Goal: Feedback & Contribution: Leave review/rating

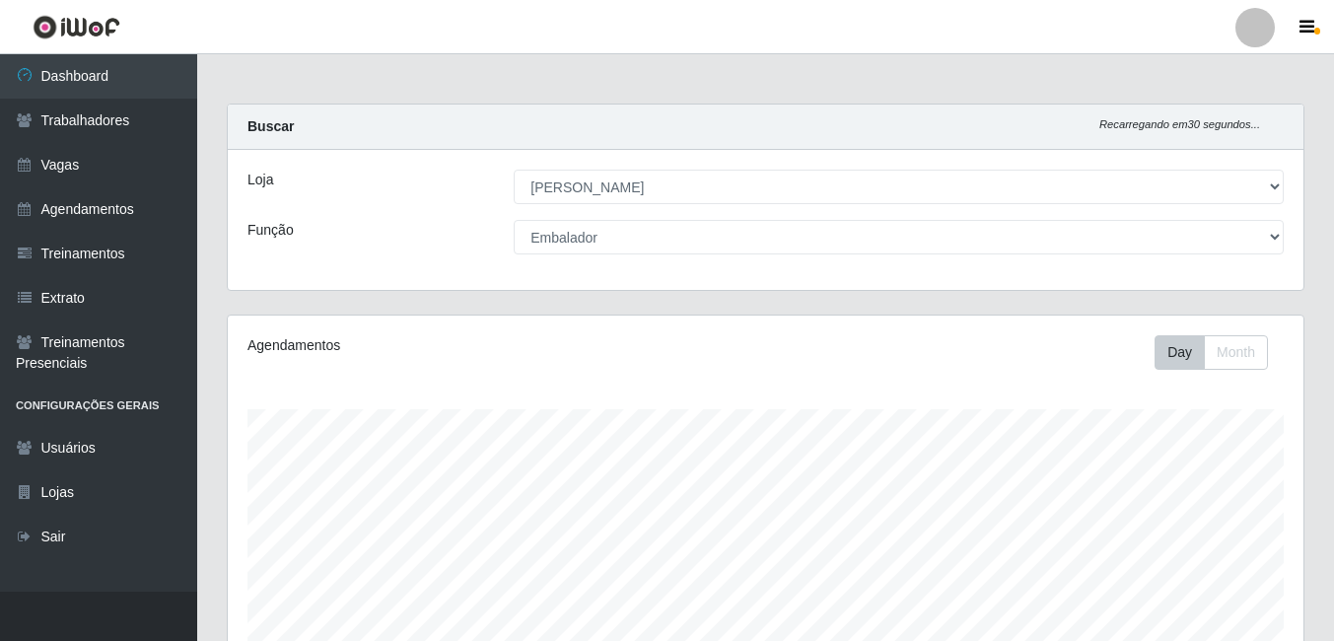
select select "430"
select select "1"
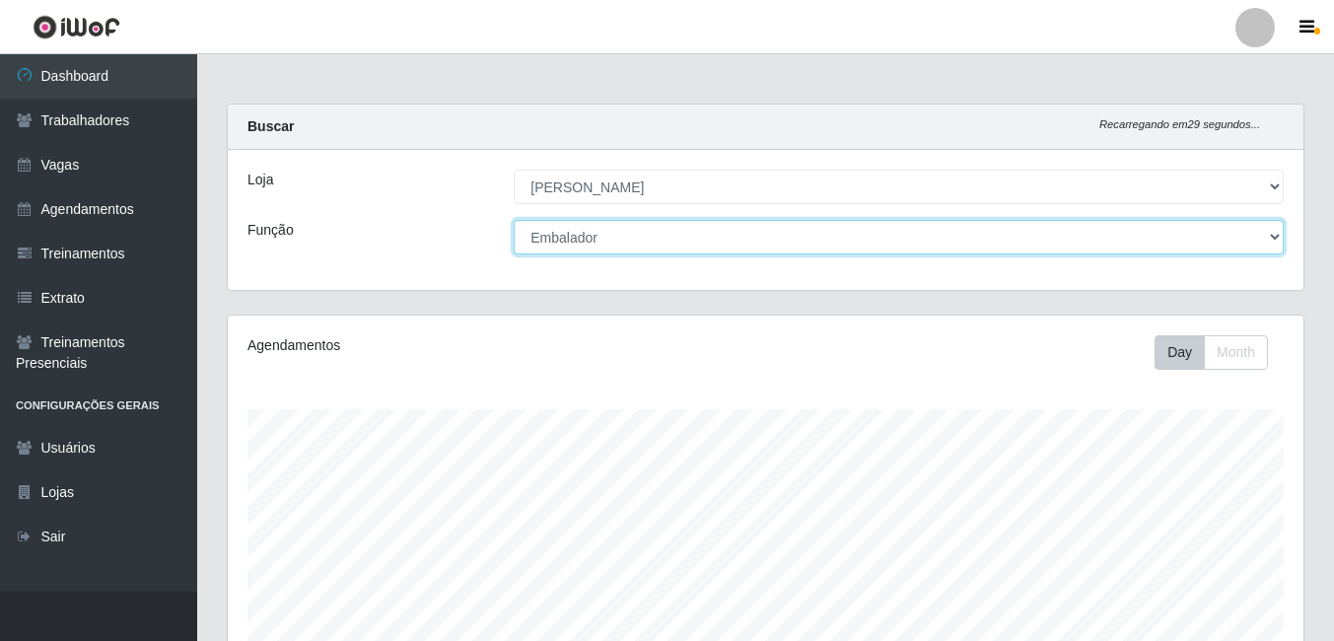
click at [572, 238] on select "[Selecione...] Auxiliar de Estacionamento Auxiliar de Estacionamento + Auxiliar…" at bounding box center [899, 237] width 770 height 35
click at [572, 237] on select "[Selecione...] Auxiliar de Estacionamento Auxiliar de Estacionamento + Auxiliar…" at bounding box center [899, 237] width 770 height 35
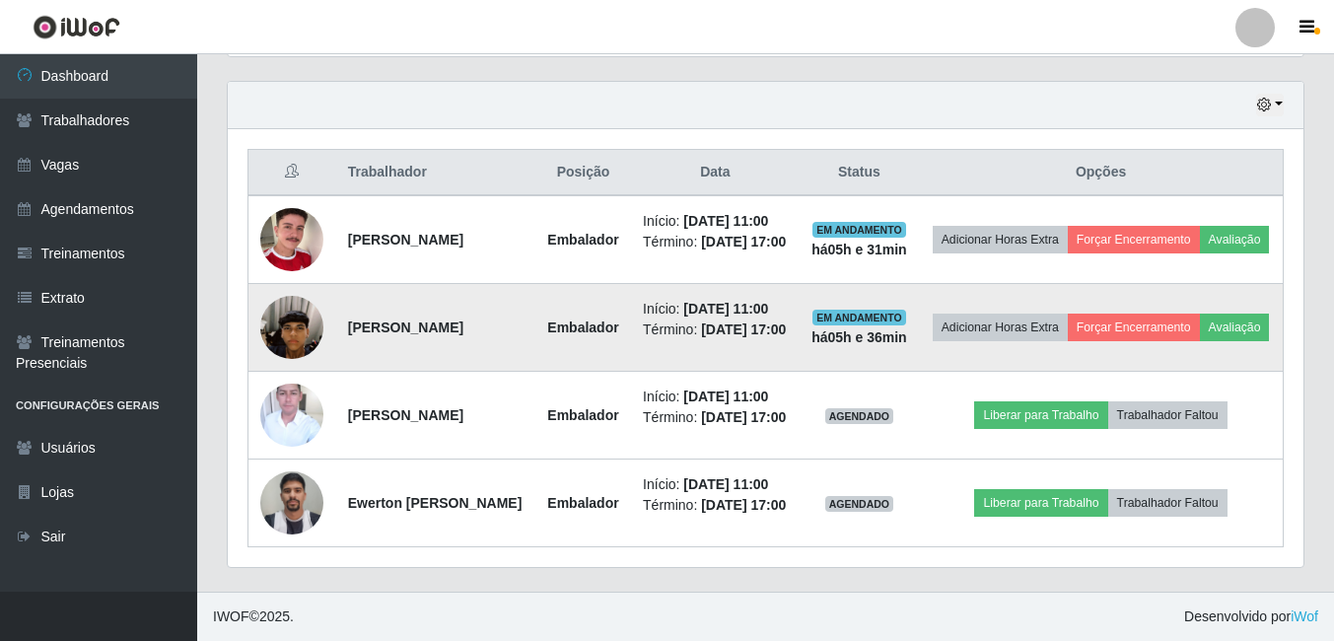
scroll to position [690, 0]
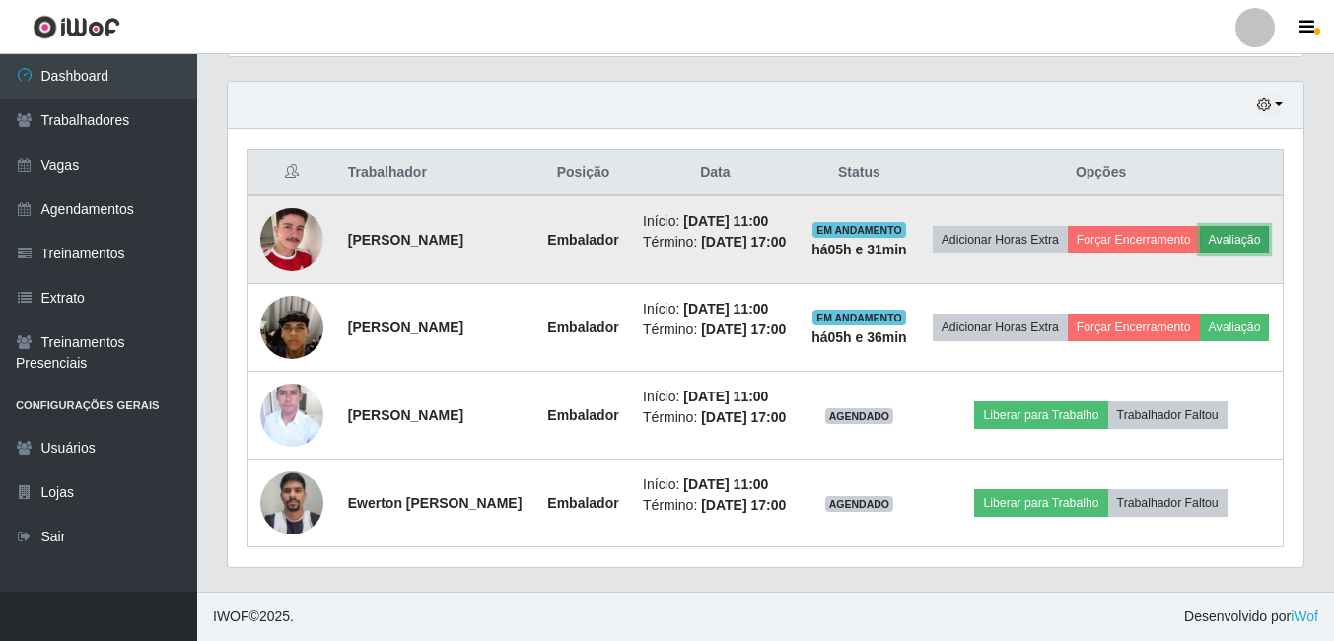
click at [1200, 253] on button "Avaliação" at bounding box center [1235, 240] width 70 height 28
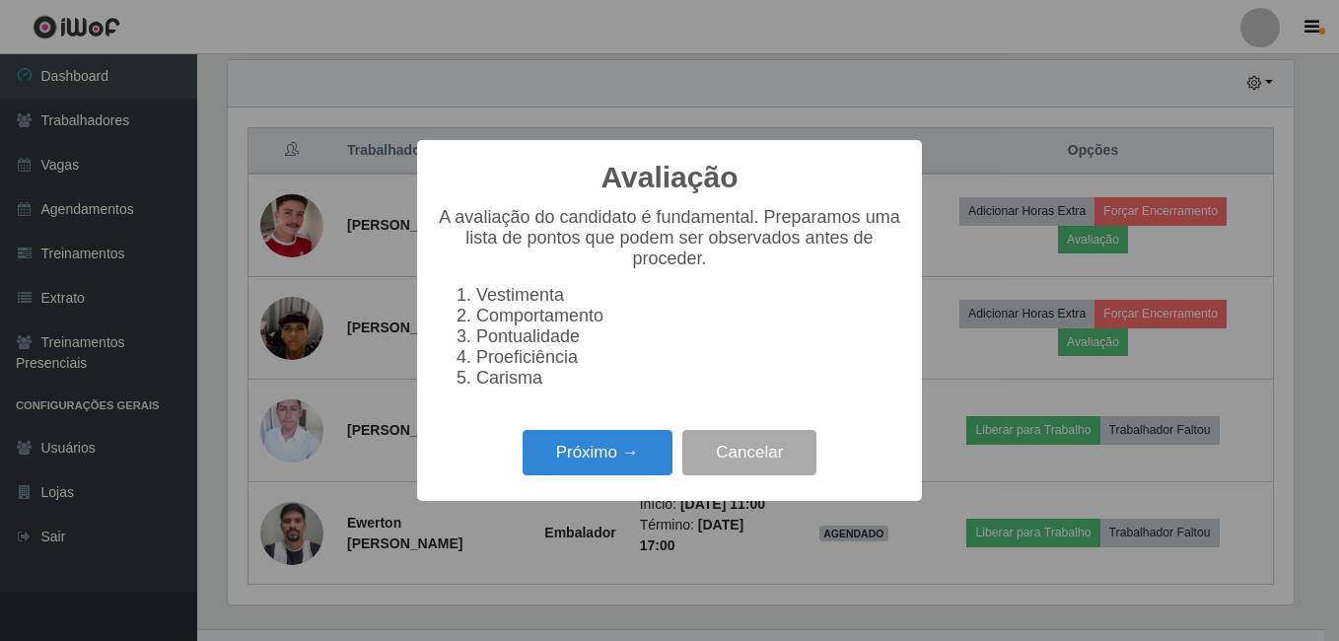
scroll to position [564, 0]
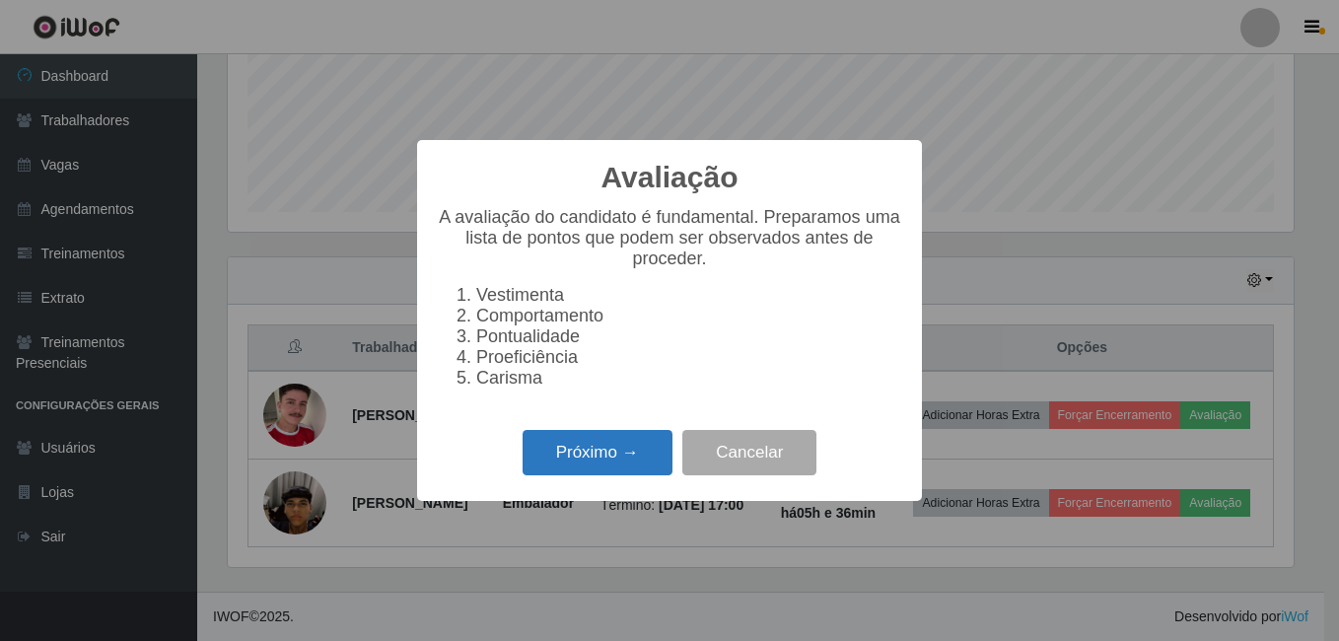
click at [590, 472] on button "Próximo →" at bounding box center [597, 453] width 150 height 46
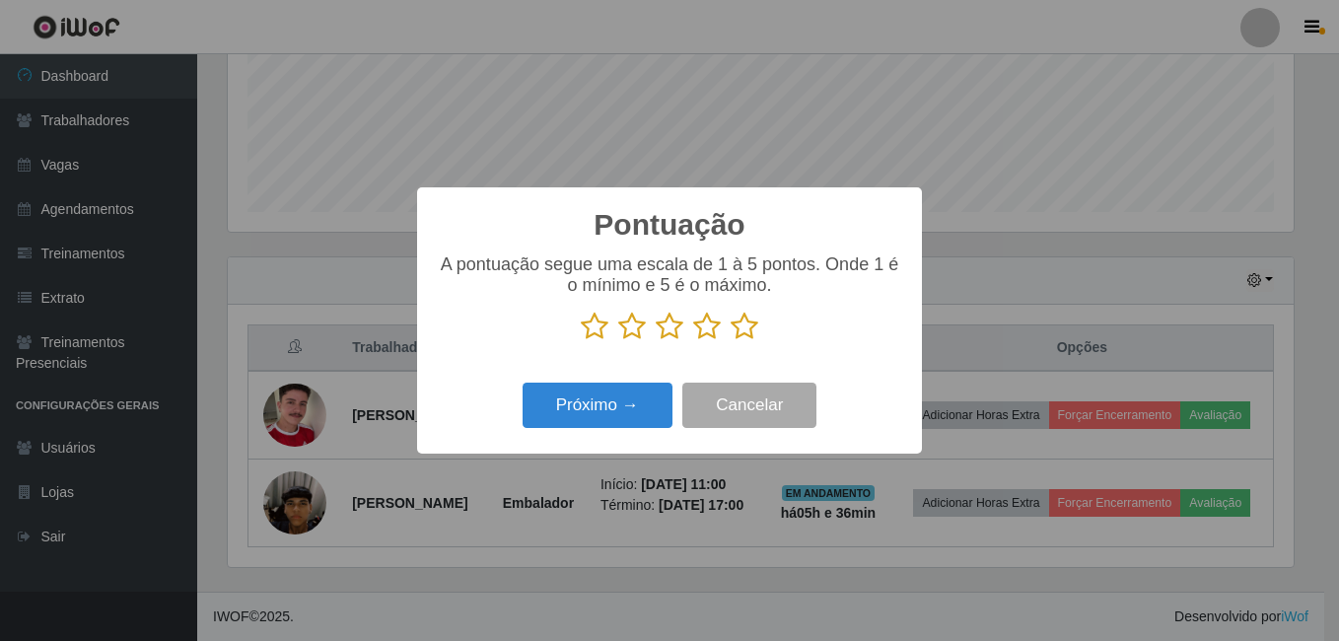
scroll to position [985321, 984664]
click at [749, 333] on icon at bounding box center [744, 326] width 28 height 30
click at [730, 341] on input "radio" at bounding box center [730, 341] width 0 height 0
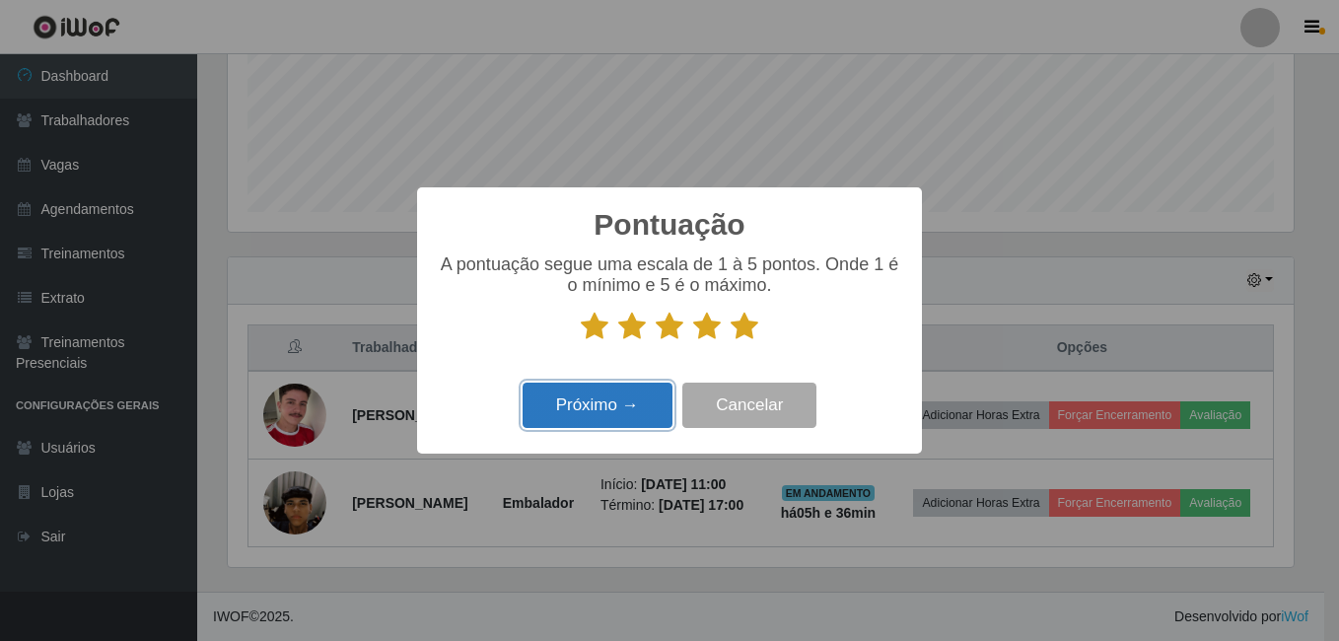
click at [649, 399] on button "Próximo →" at bounding box center [597, 405] width 150 height 46
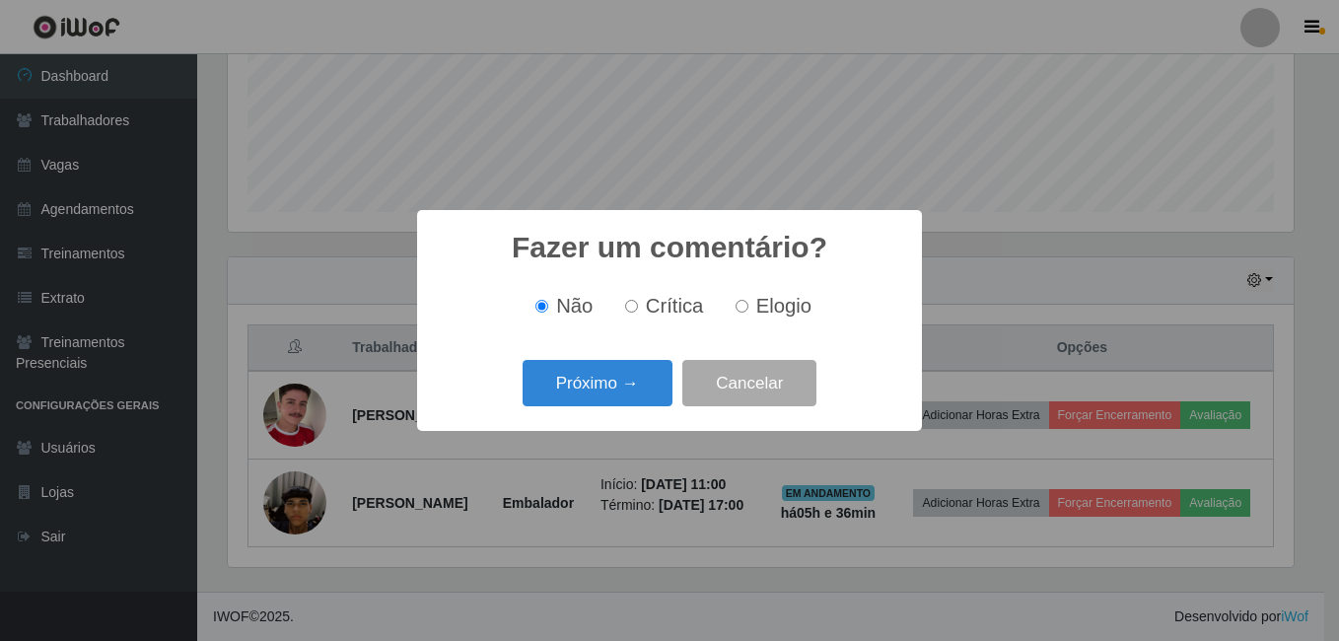
click at [759, 311] on span "Elogio" at bounding box center [783, 306] width 55 height 22
click at [748, 311] on input "Elogio" at bounding box center [741, 306] width 13 height 13
radio input "true"
click at [633, 377] on button "Próximo →" at bounding box center [597, 383] width 150 height 46
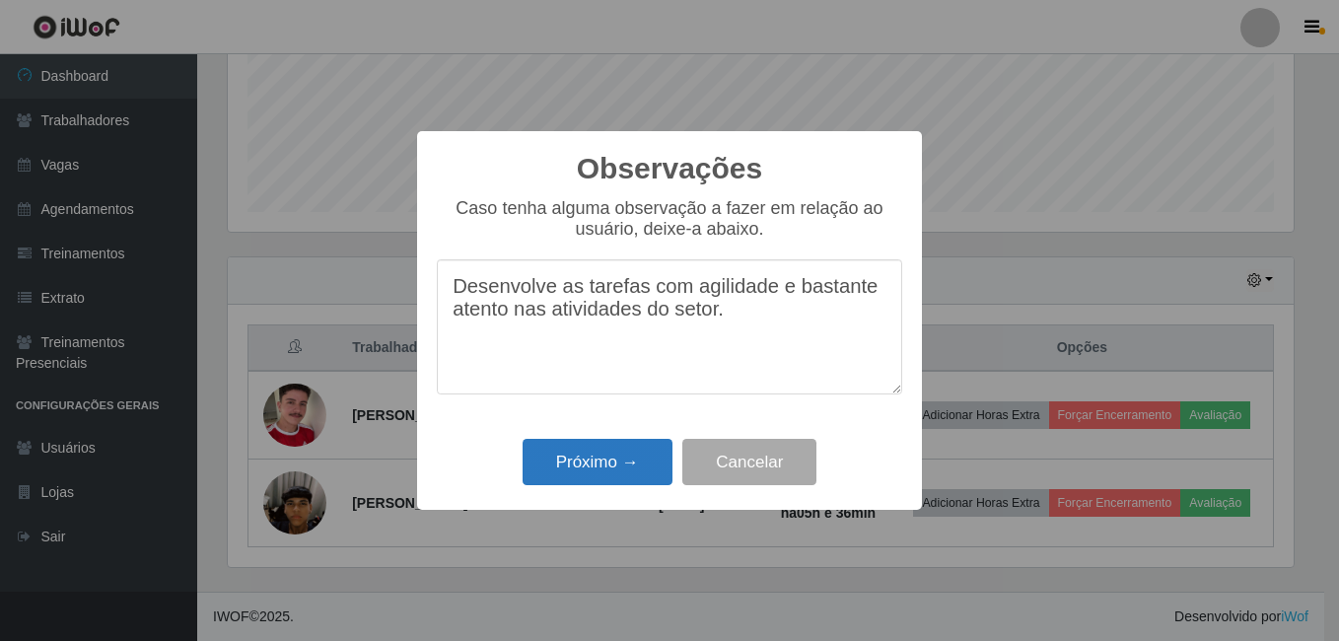
type textarea "Desenvolve as tarefas com agilidade e bastante atento nas atividades do setor."
click at [645, 449] on button "Próximo →" at bounding box center [597, 462] width 150 height 46
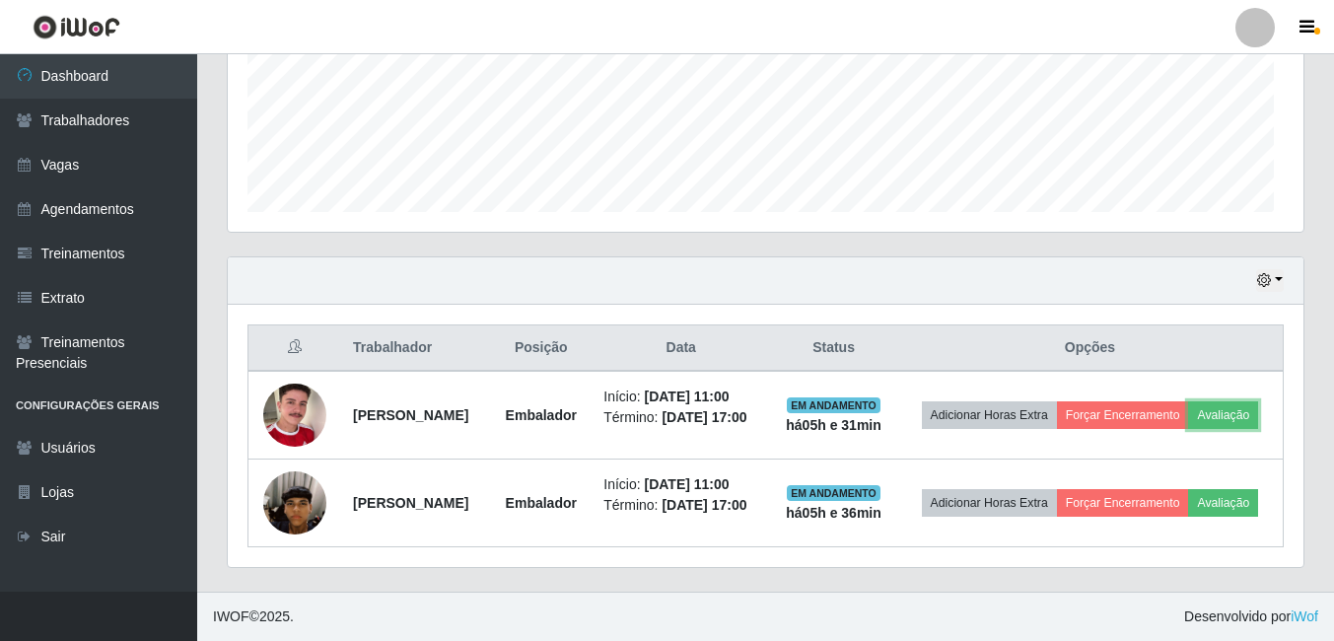
scroll to position [409, 1075]
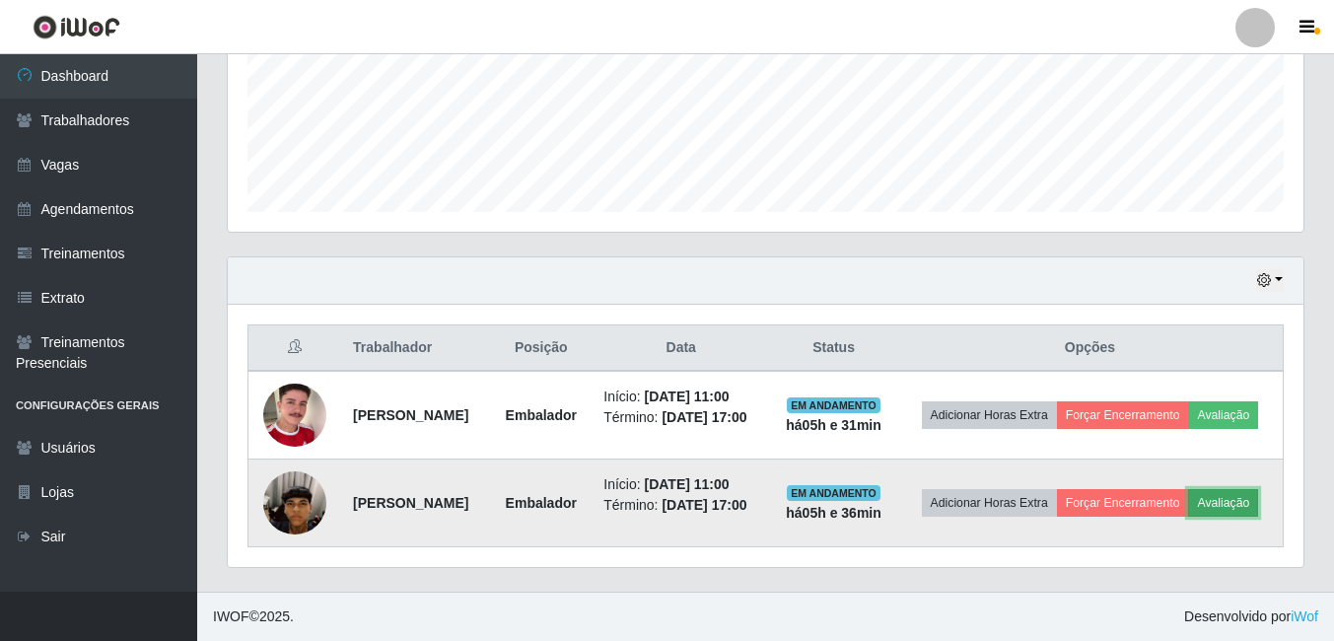
click at [1188, 504] on button "Avaliação" at bounding box center [1223, 503] width 70 height 28
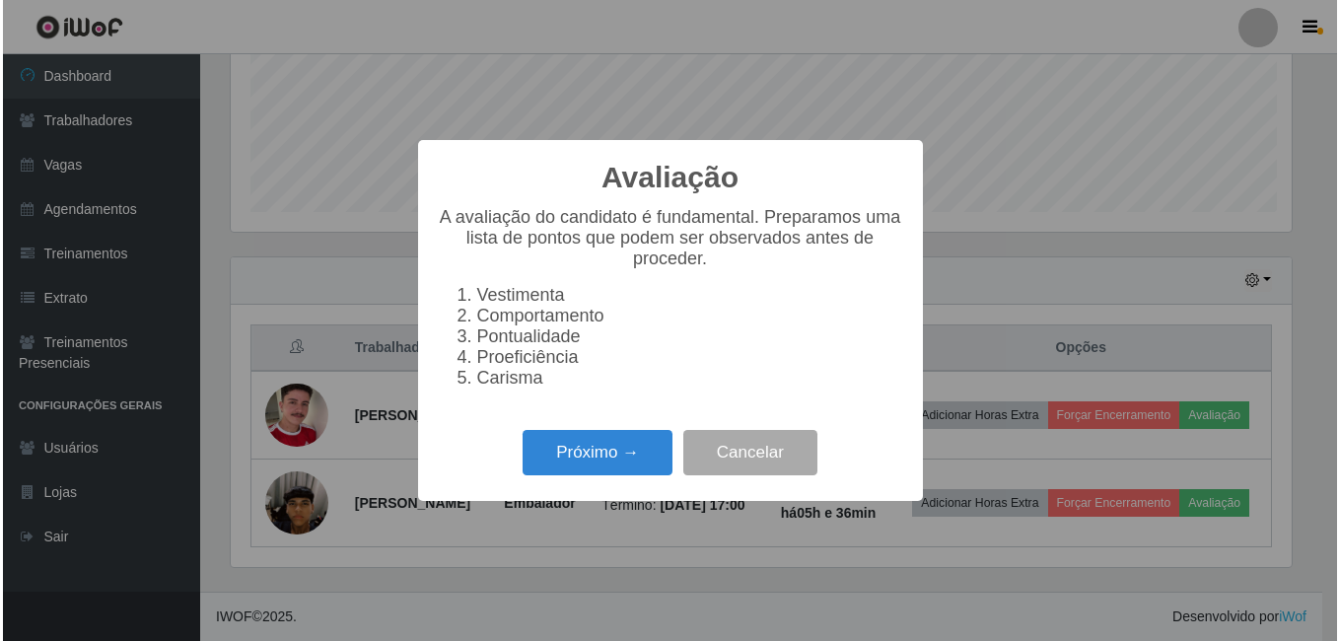
scroll to position [409, 1066]
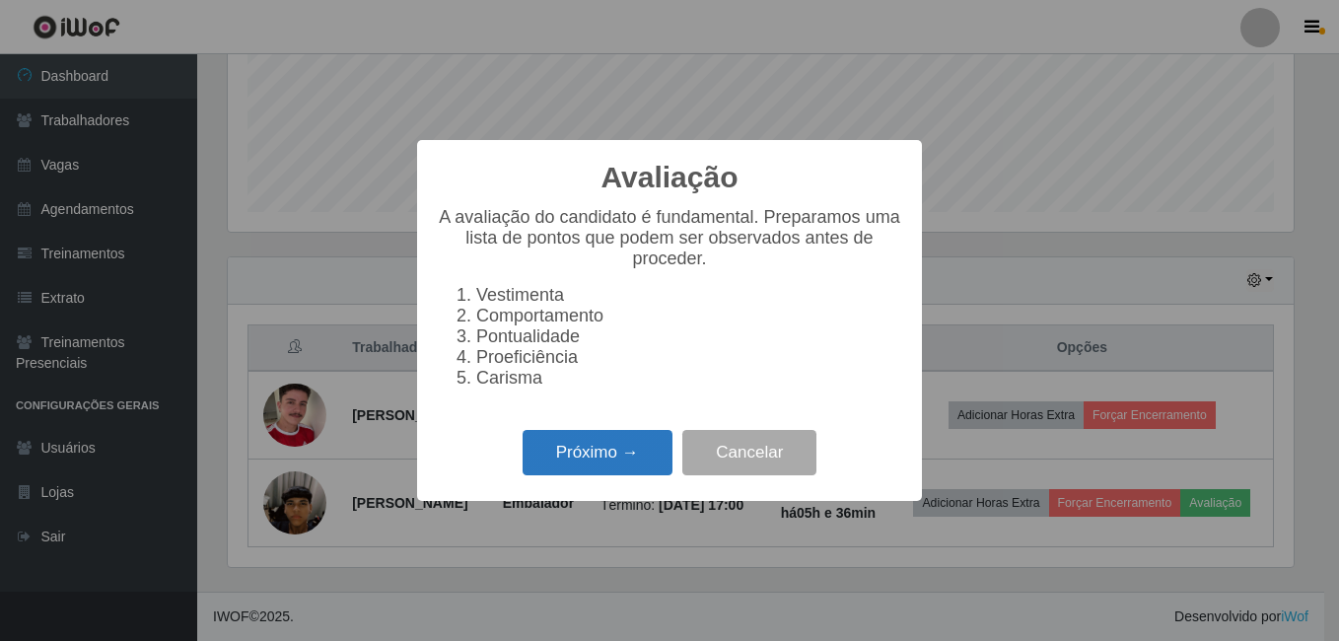
click at [575, 454] on button "Próximo →" at bounding box center [597, 453] width 150 height 46
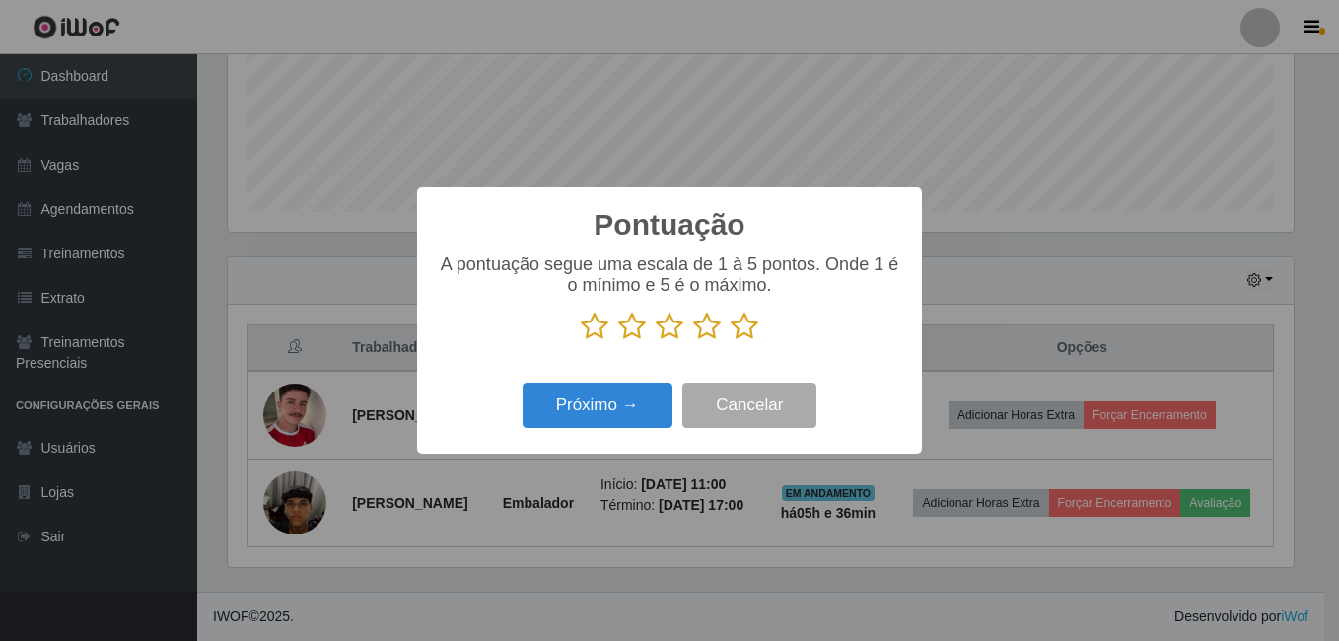
scroll to position [985321, 984664]
drag, startPoint x: 711, startPoint y: 328, endPoint x: 687, endPoint y: 348, distance: 30.8
click at [710, 328] on icon at bounding box center [707, 326] width 28 height 30
click at [693, 341] on input "radio" at bounding box center [693, 341] width 0 height 0
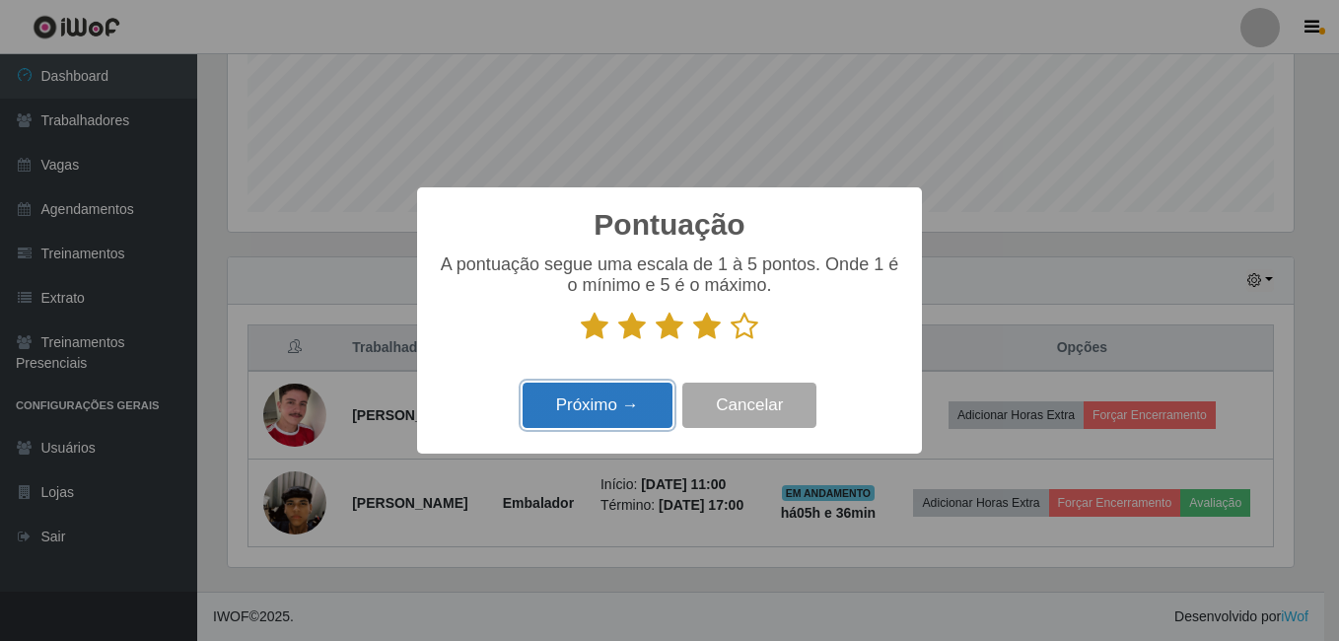
click at [614, 411] on button "Próximo →" at bounding box center [597, 405] width 150 height 46
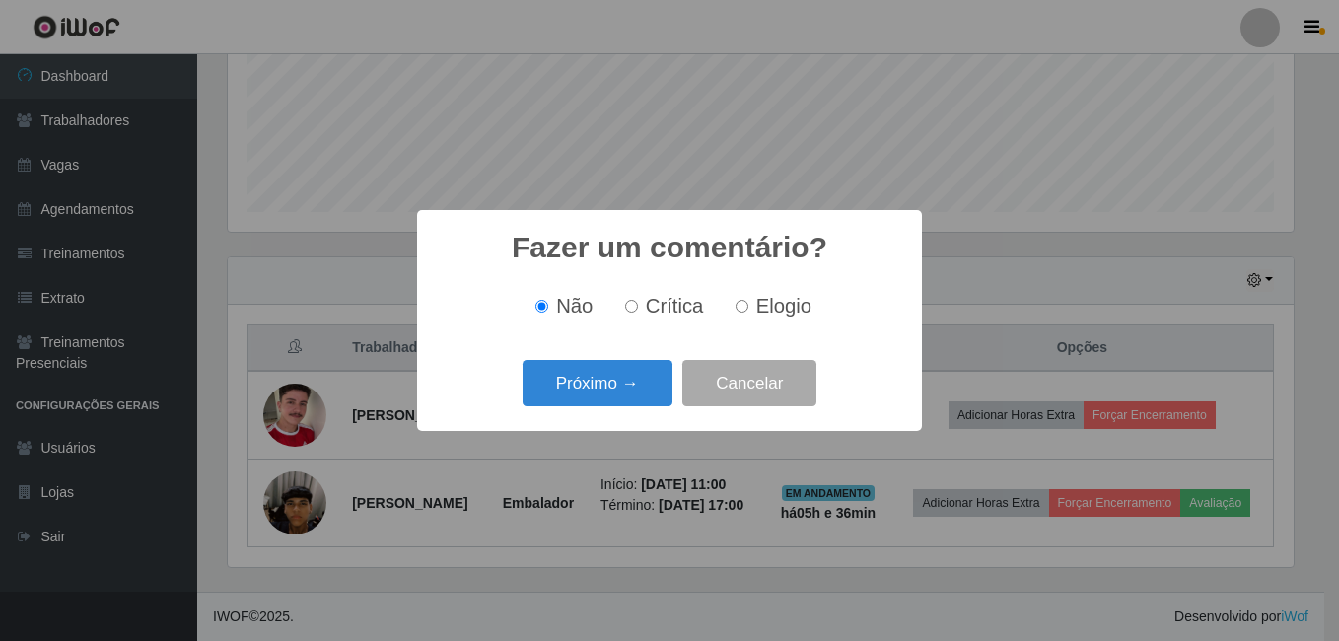
click at [745, 315] on label "Elogio" at bounding box center [769, 306] width 84 height 23
click at [745, 312] on input "Elogio" at bounding box center [741, 306] width 13 height 13
radio input "true"
click at [641, 369] on button "Próximo →" at bounding box center [597, 383] width 150 height 46
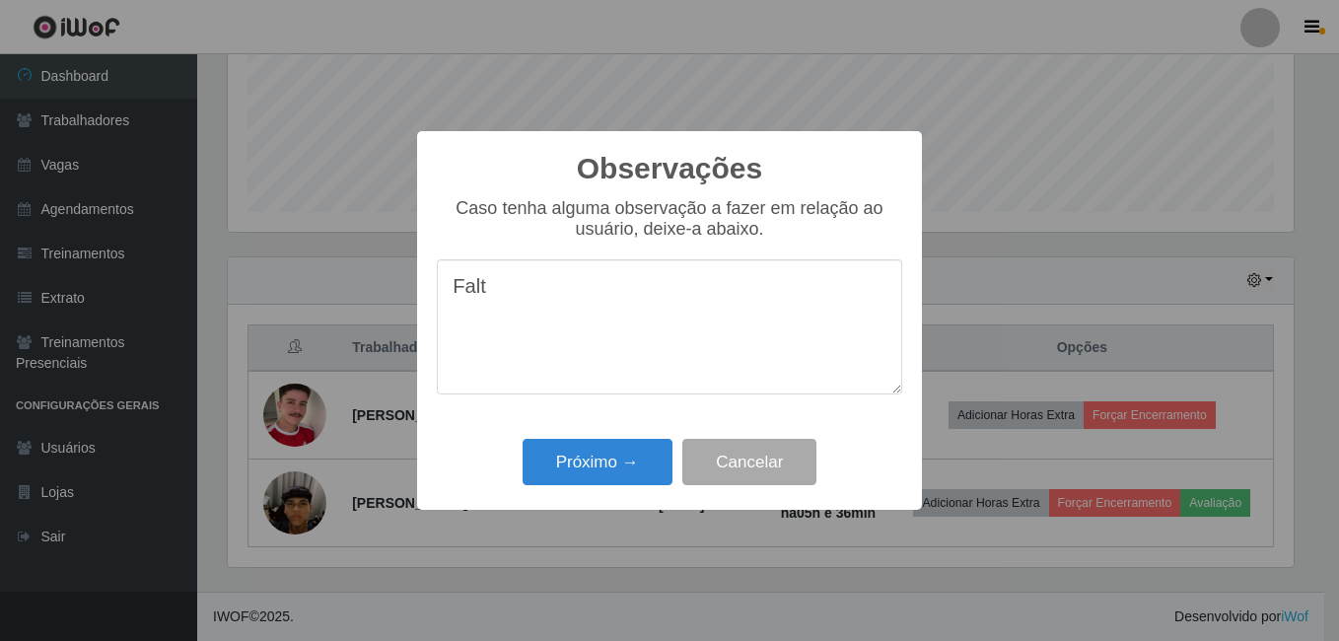
type textarea "b"
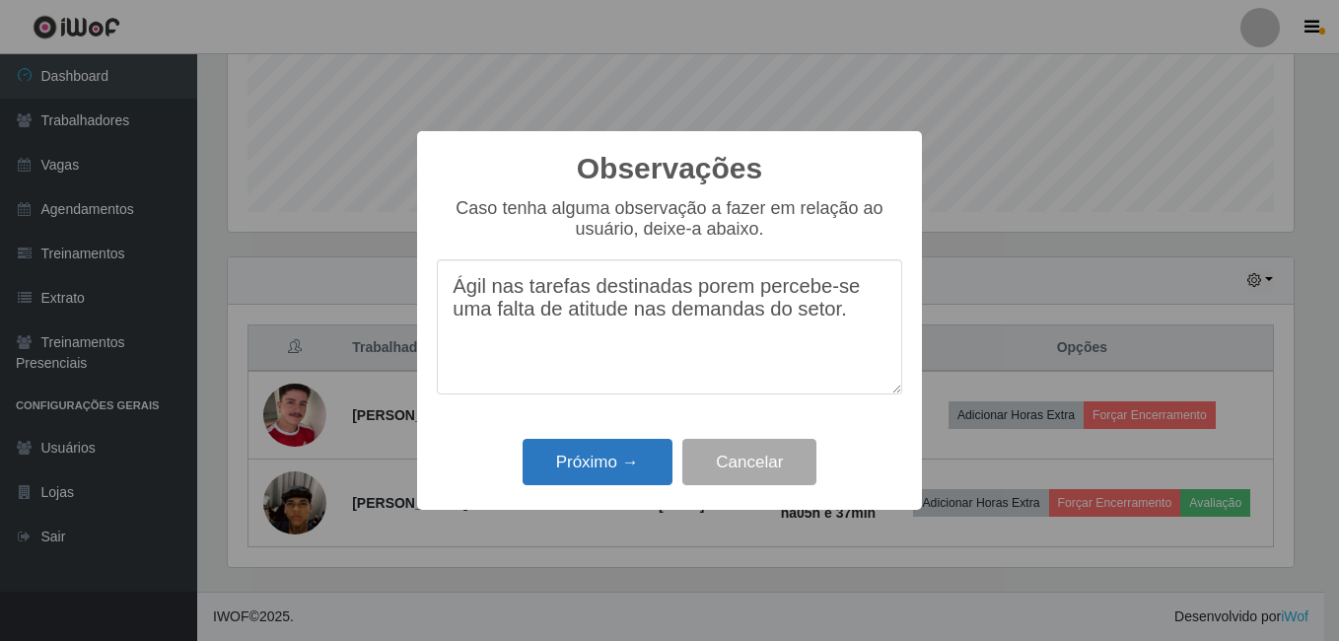
type textarea "Ágil nas tarefas destinadas porem percebe-se uma falta de atitude nas demandas …"
click at [621, 464] on button "Próximo →" at bounding box center [597, 462] width 150 height 46
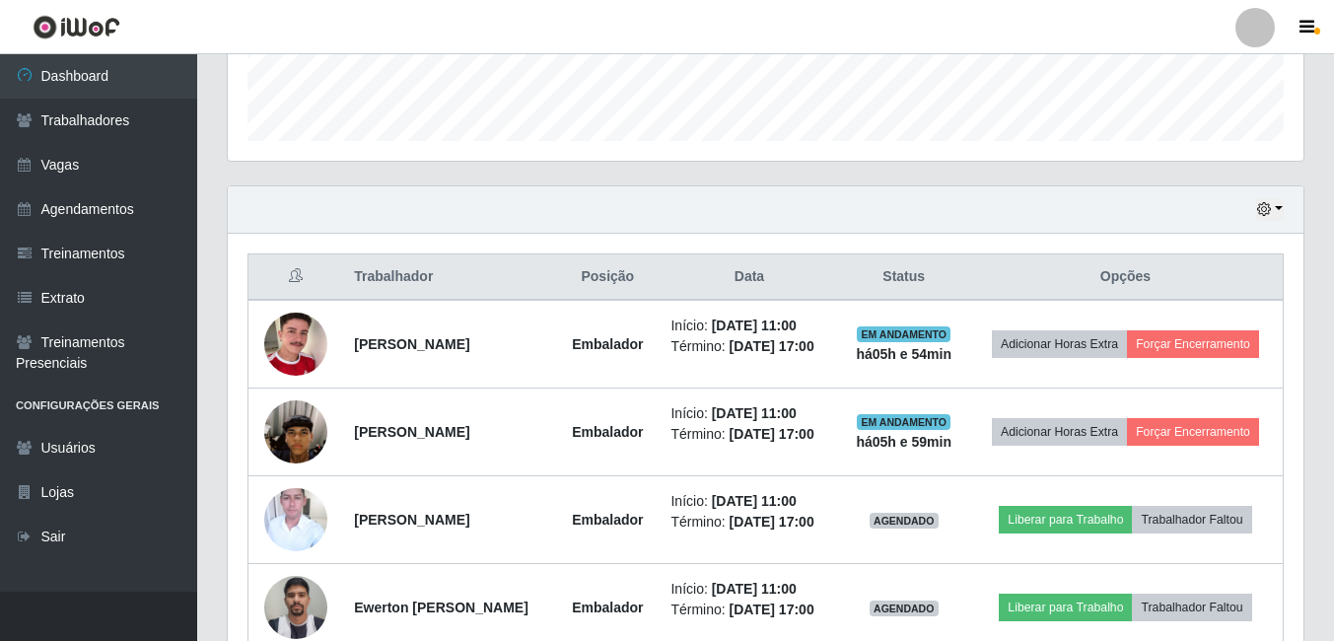
scroll to position [522, 0]
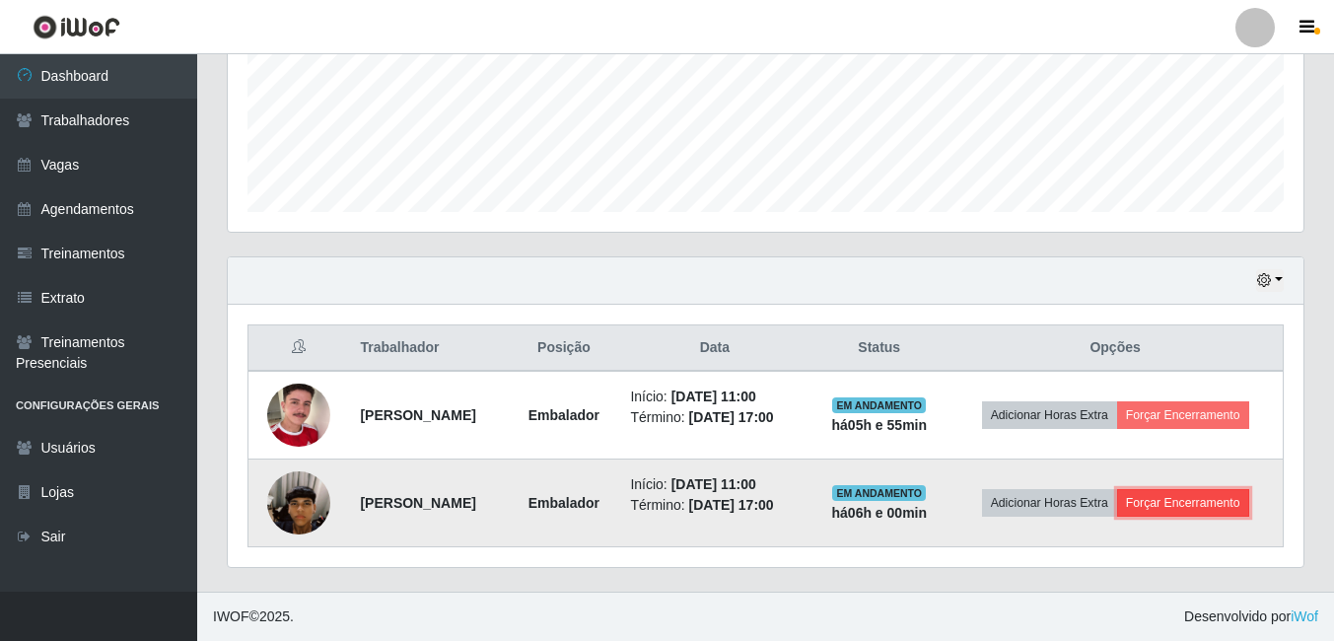
click at [1142, 512] on button "Forçar Encerramento" at bounding box center [1183, 503] width 132 height 28
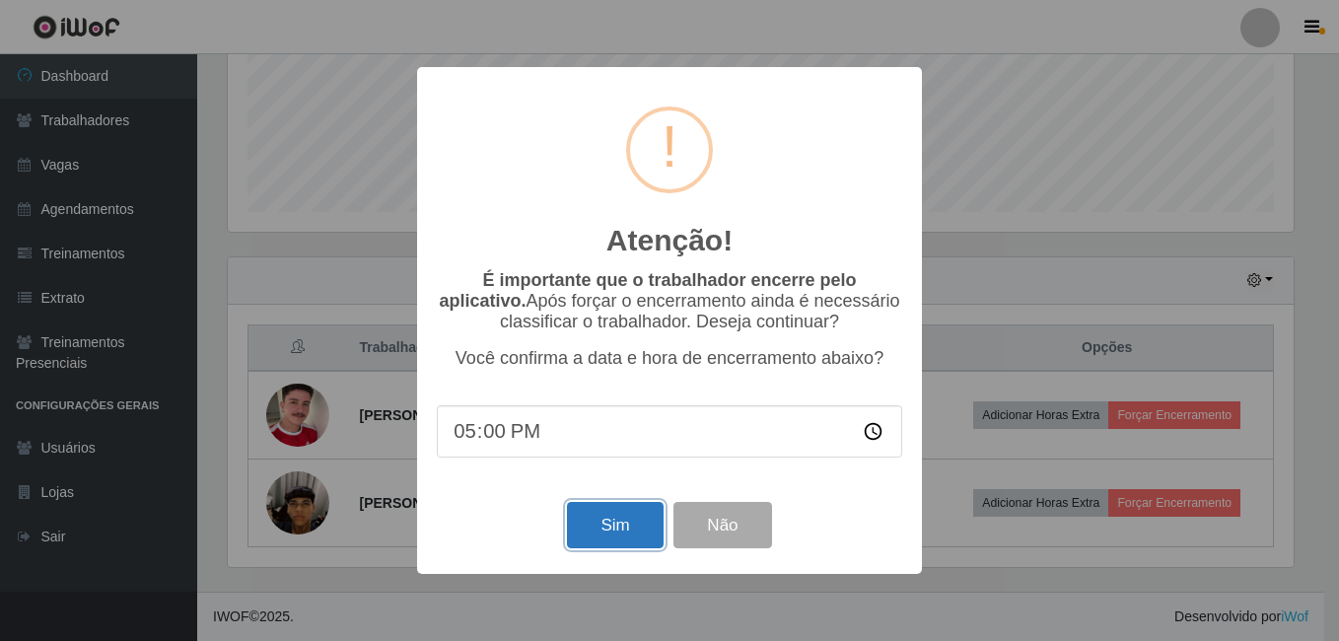
click at [612, 531] on button "Sim" at bounding box center [615, 525] width 96 height 46
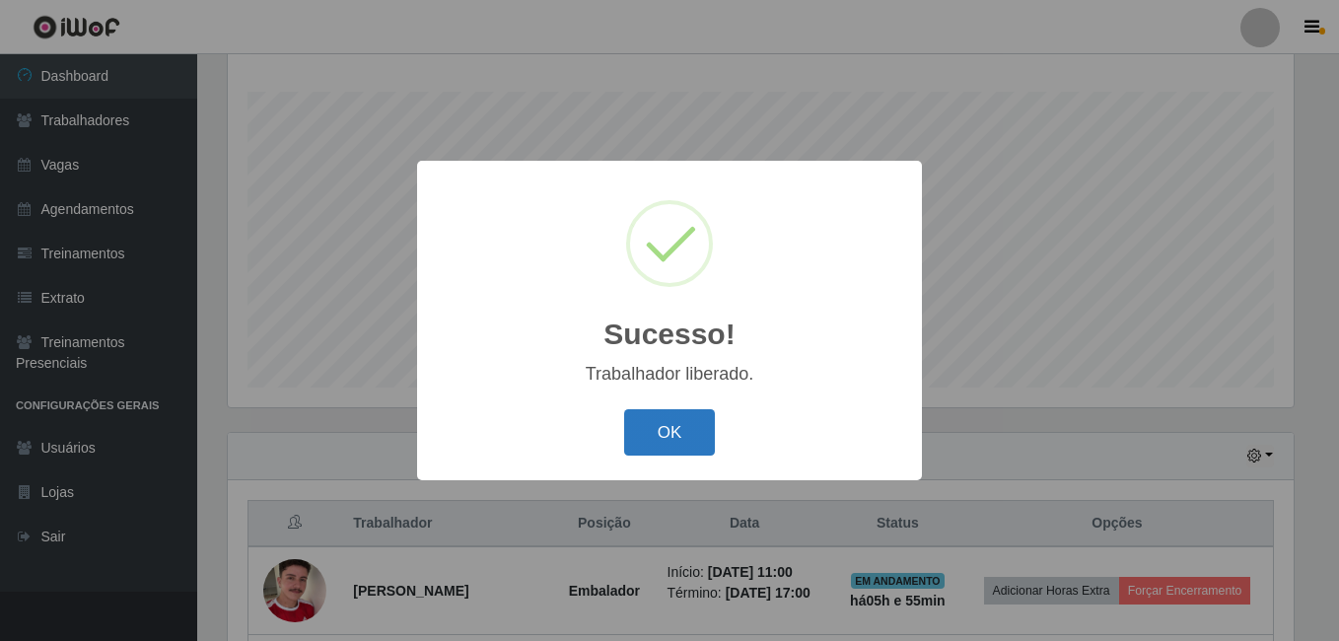
click at [669, 428] on button "OK" at bounding box center [670, 432] width 92 height 46
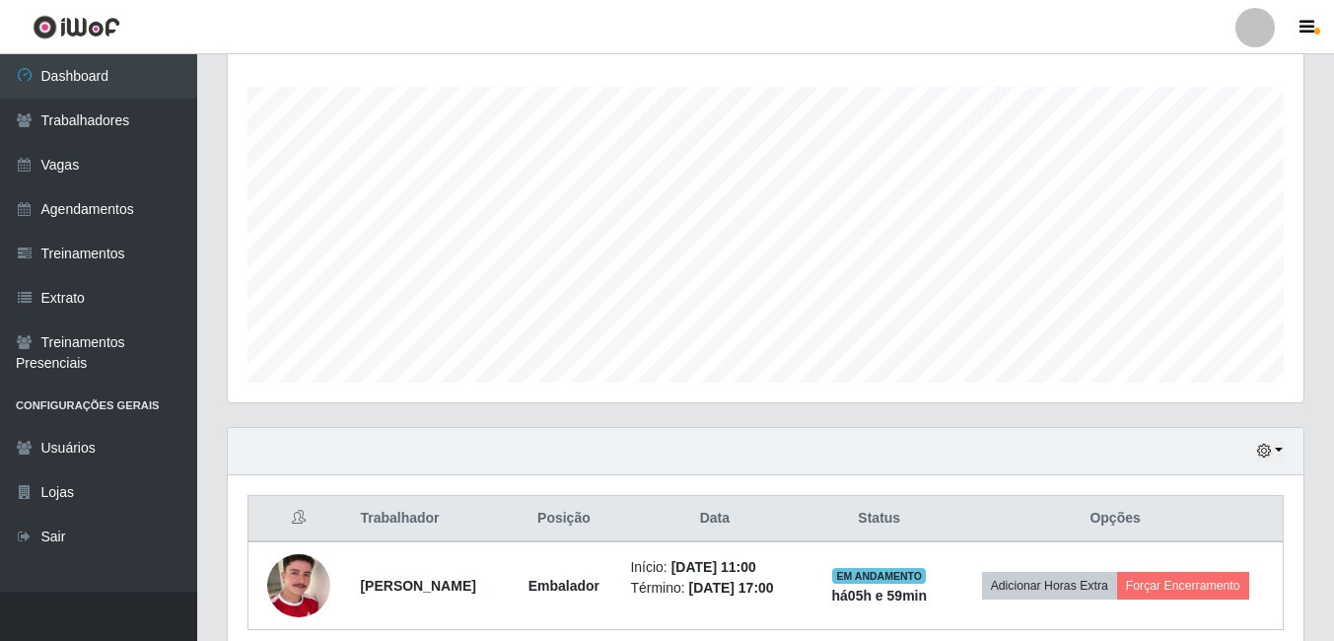
scroll to position [321, 0]
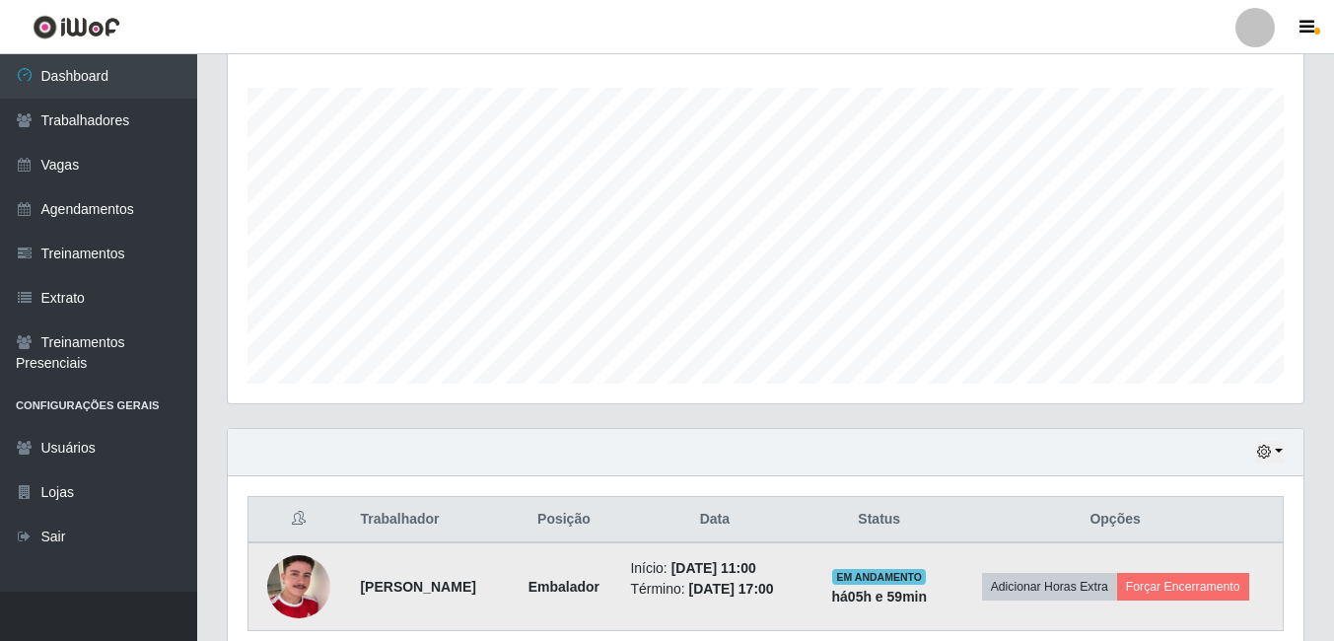
click at [1255, 561] on td "Adicionar Horas Extra Forçar Encerramento" at bounding box center [1114, 586] width 335 height 89
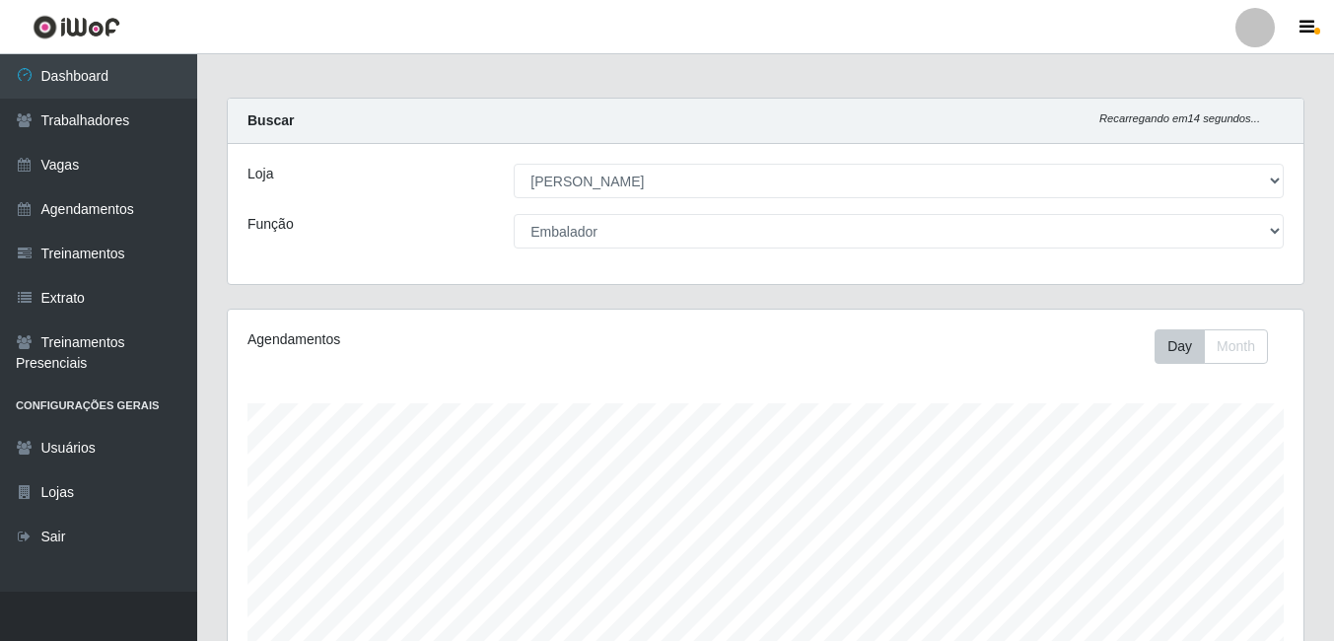
scroll to position [0, 0]
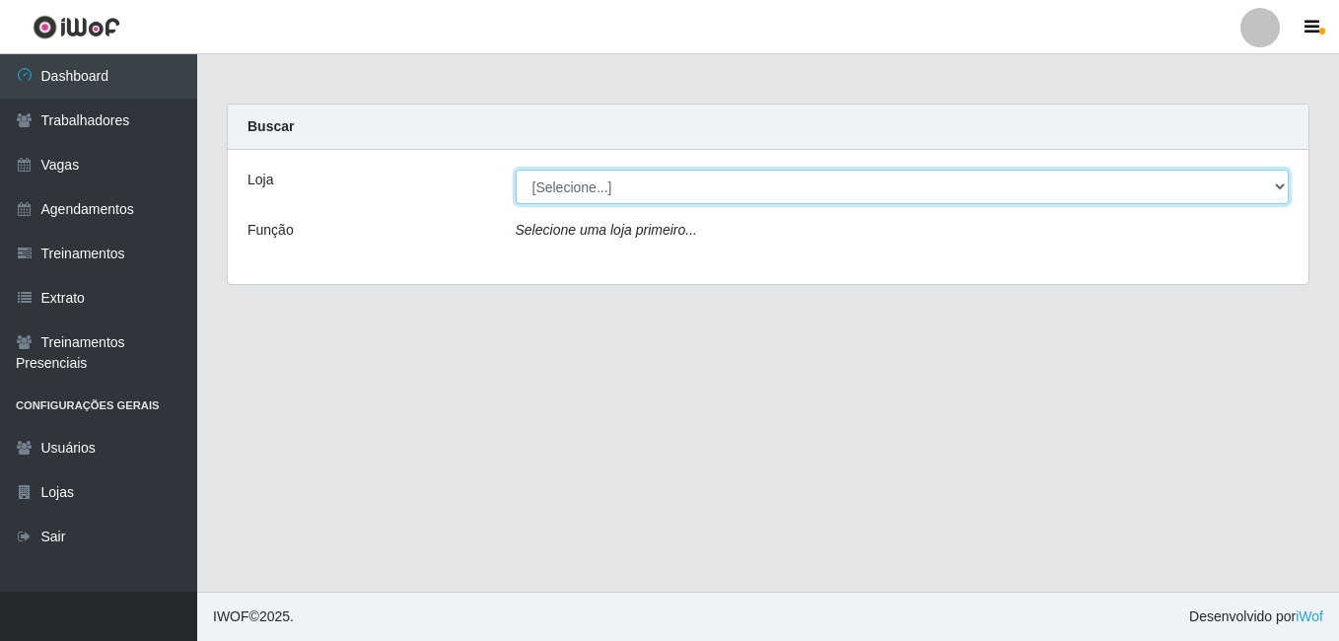
click at [1185, 188] on select "[Selecione...] [PERSON_NAME]" at bounding box center [903, 187] width 774 height 35
select select "430"
click at [516, 170] on select "[Selecione...] [PERSON_NAME]" at bounding box center [903, 187] width 774 height 35
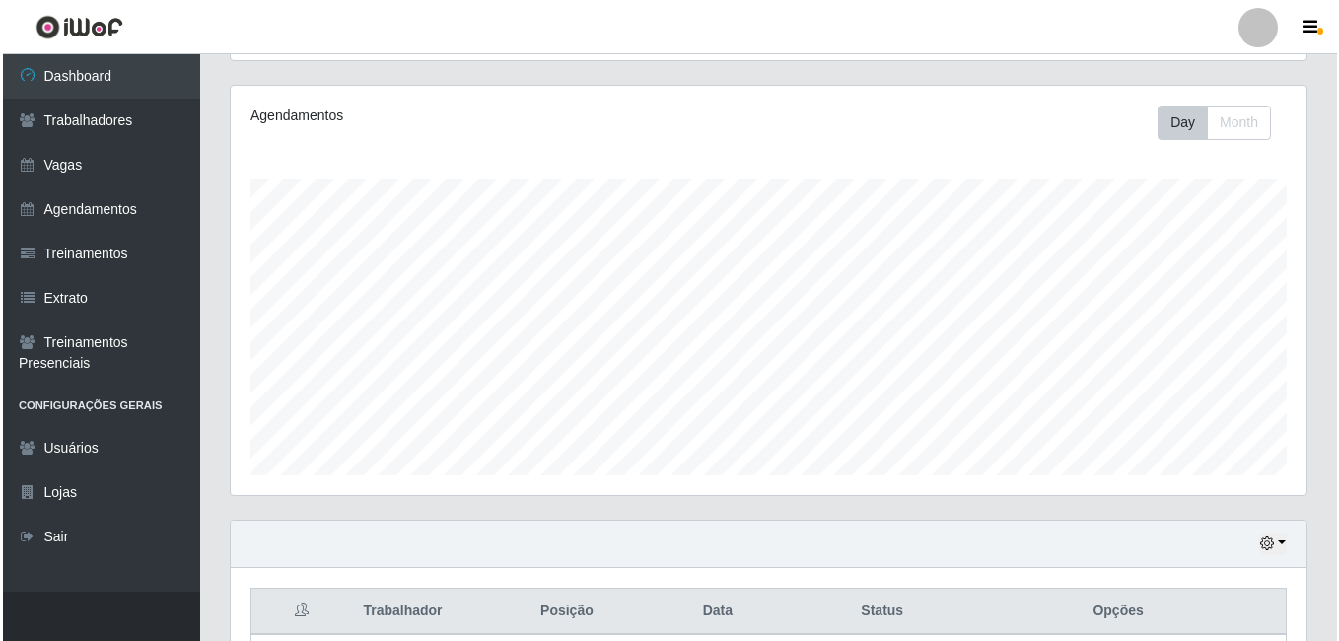
scroll to position [420, 0]
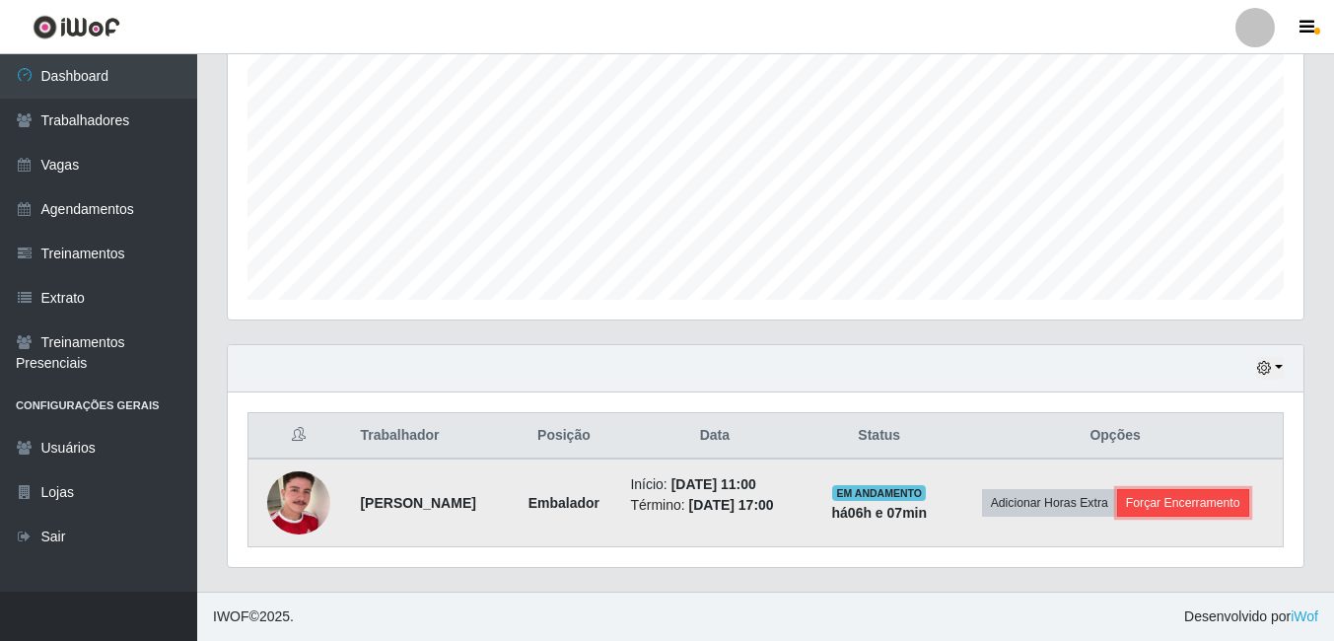
click at [1121, 505] on button "Forçar Encerramento" at bounding box center [1183, 503] width 132 height 28
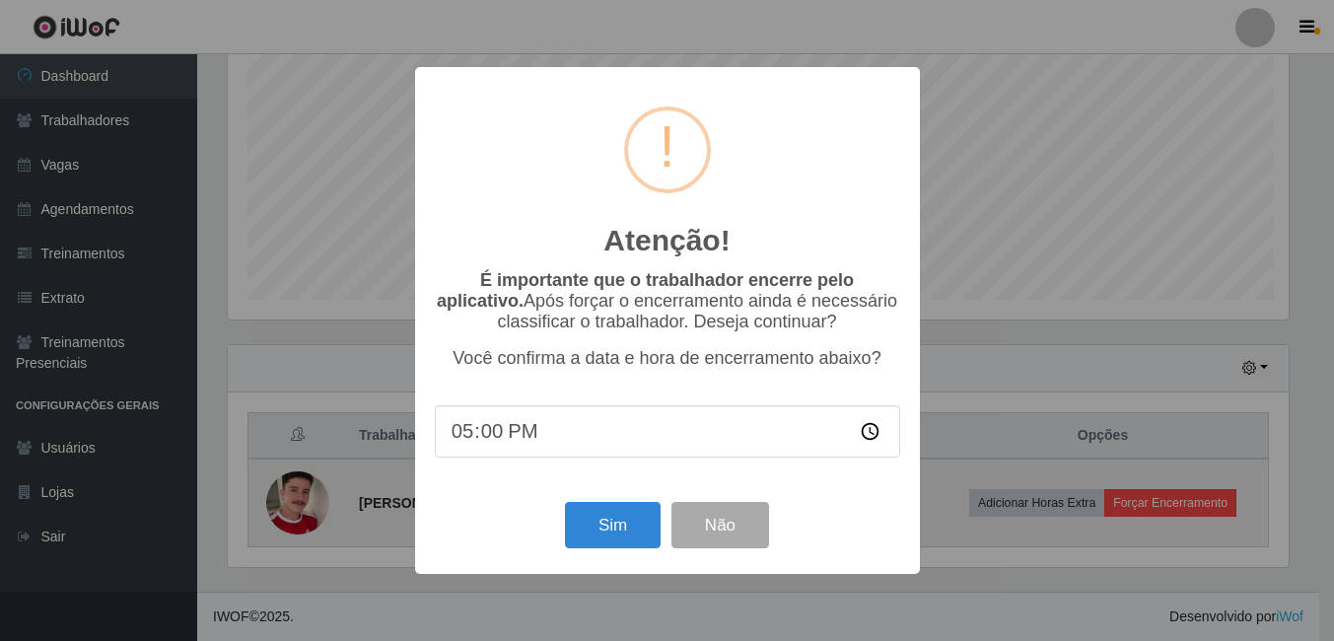
scroll to position [409, 1066]
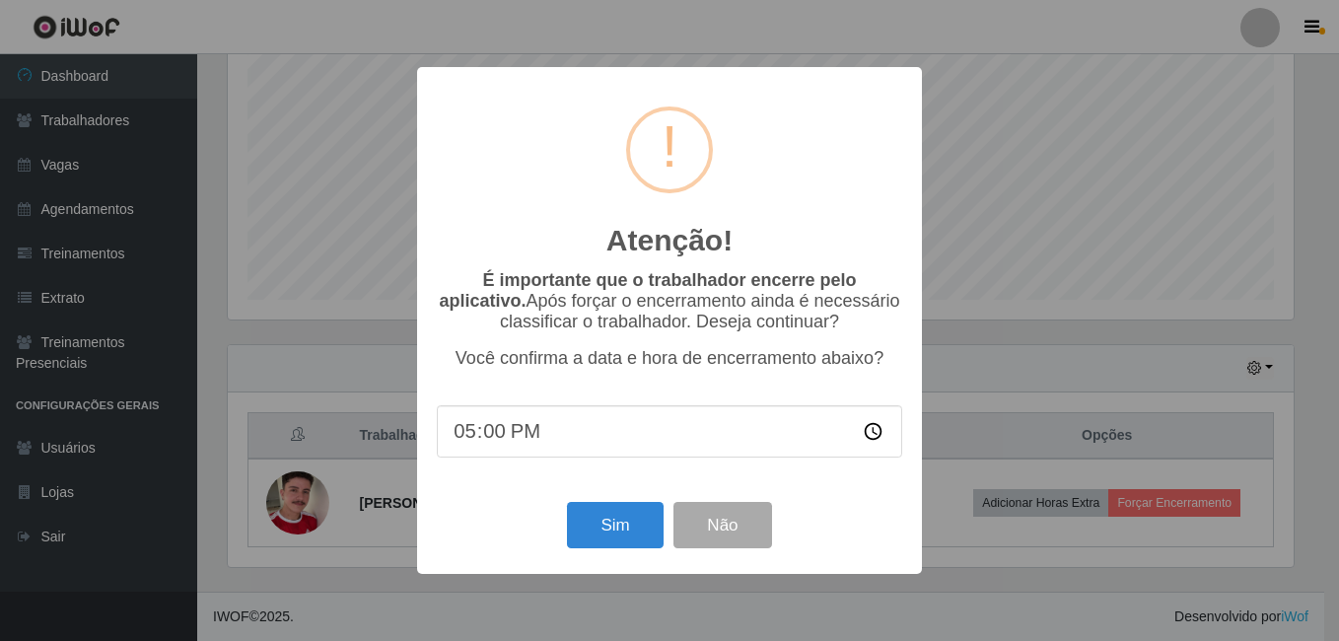
click at [510, 441] on input "17:00" at bounding box center [669, 431] width 465 height 52
click at [493, 437] on input "17:00" at bounding box center [669, 431] width 465 height 52
type input "17:05"
click at [604, 528] on button "Sim" at bounding box center [615, 525] width 96 height 46
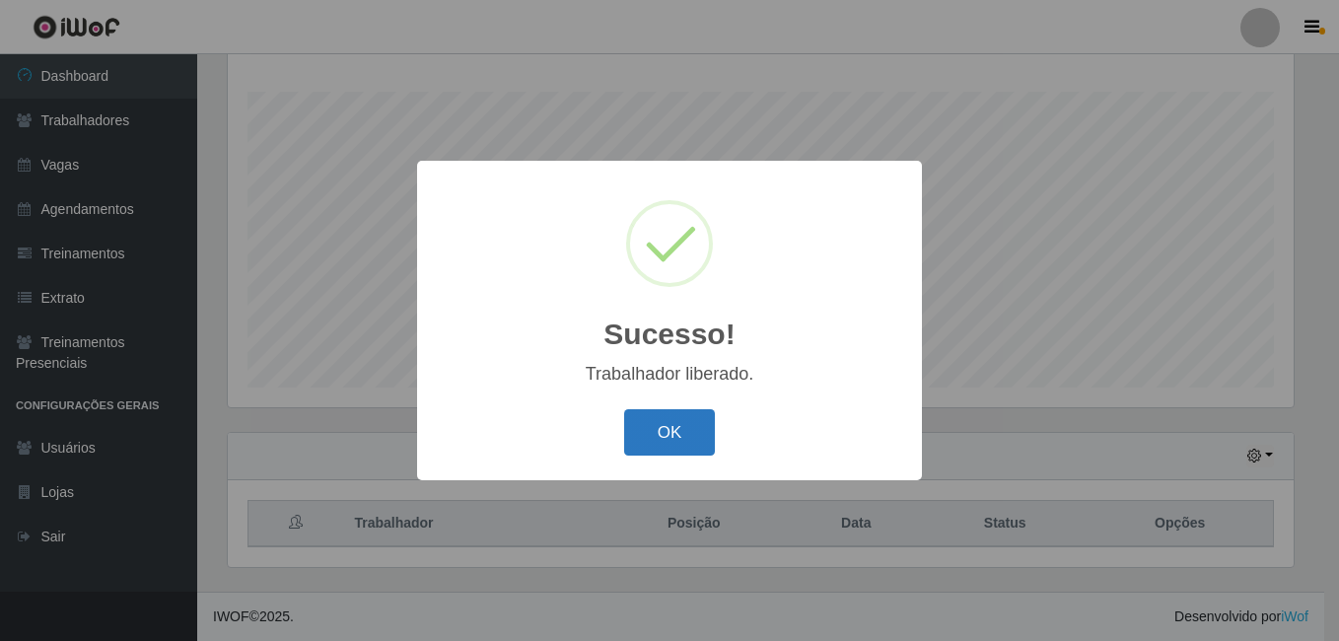
click at [697, 421] on button "OK" at bounding box center [670, 432] width 92 height 46
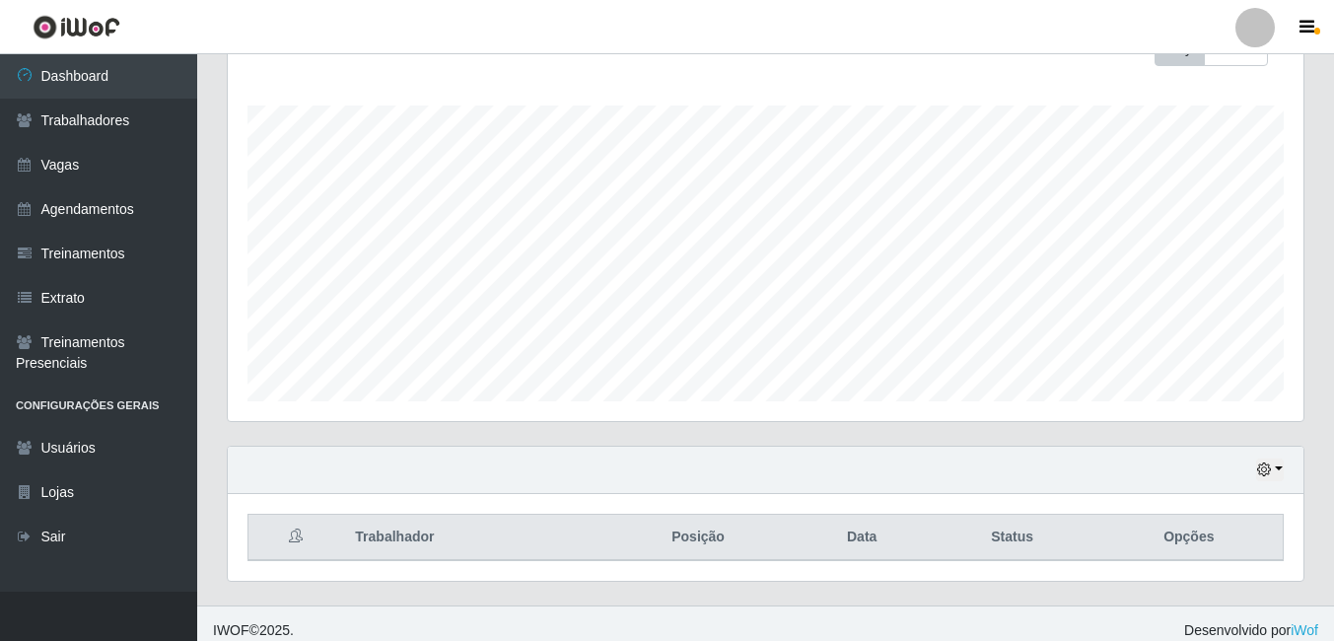
scroll to position [317, 0]
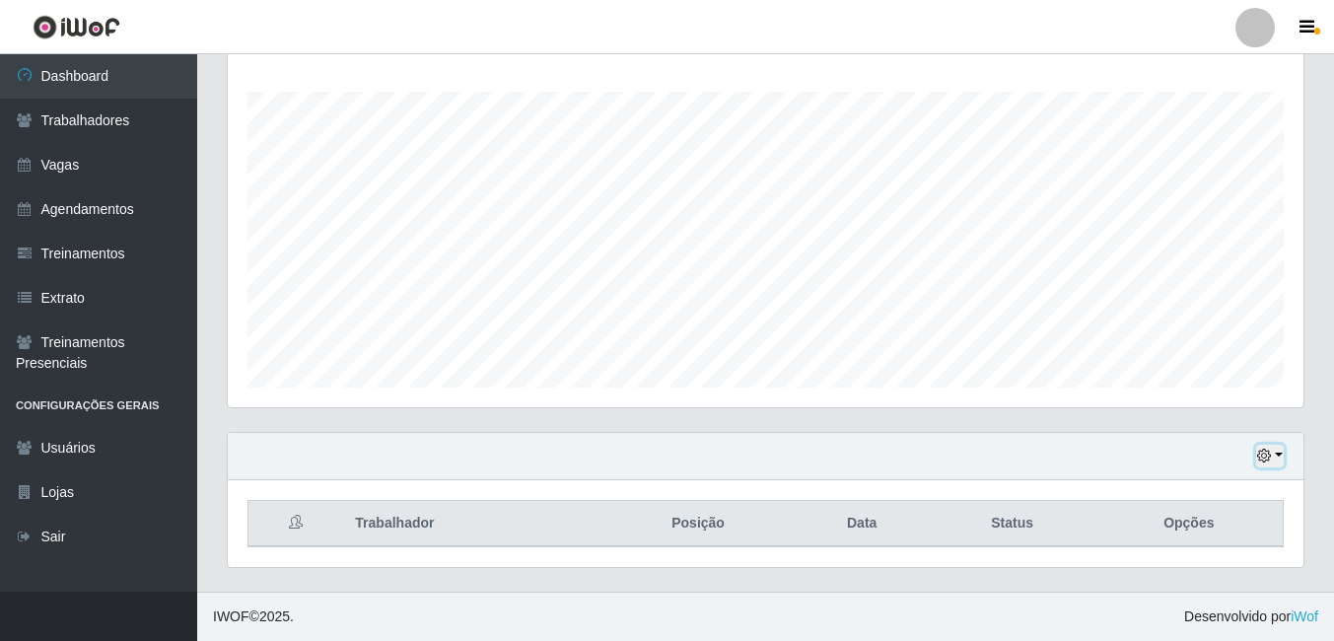
click at [1265, 453] on icon "button" at bounding box center [1264, 456] width 14 height 14
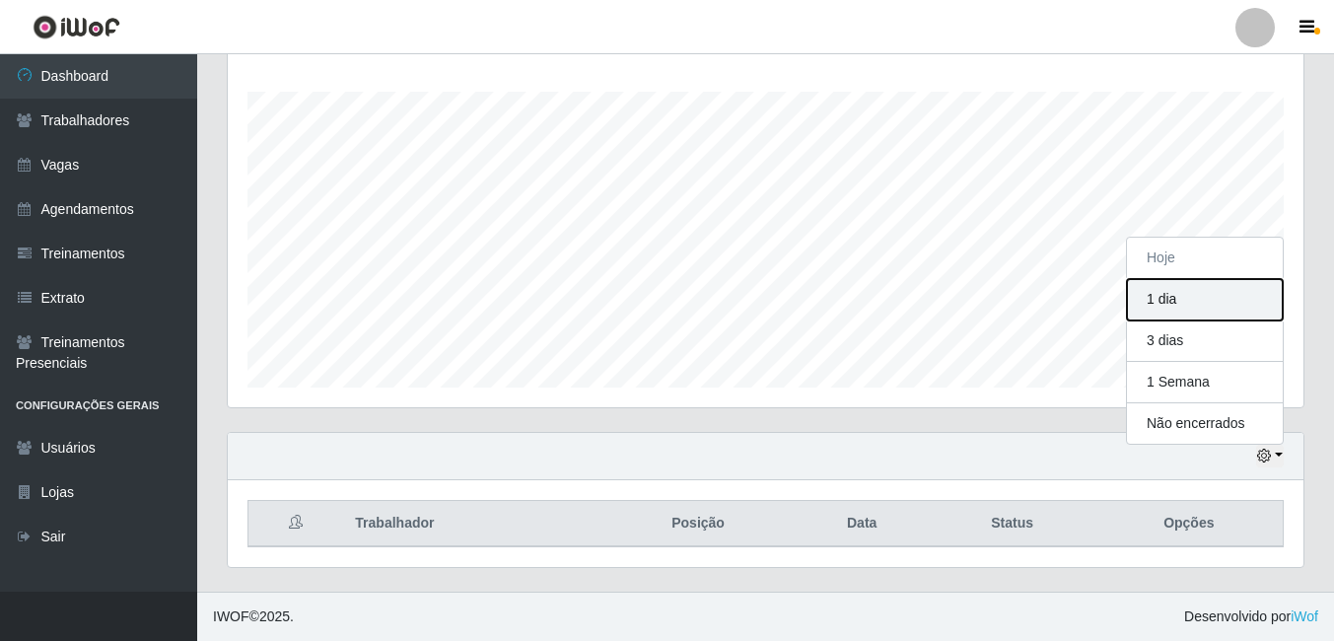
click at [1173, 299] on button "1 dia" at bounding box center [1205, 299] width 156 height 41
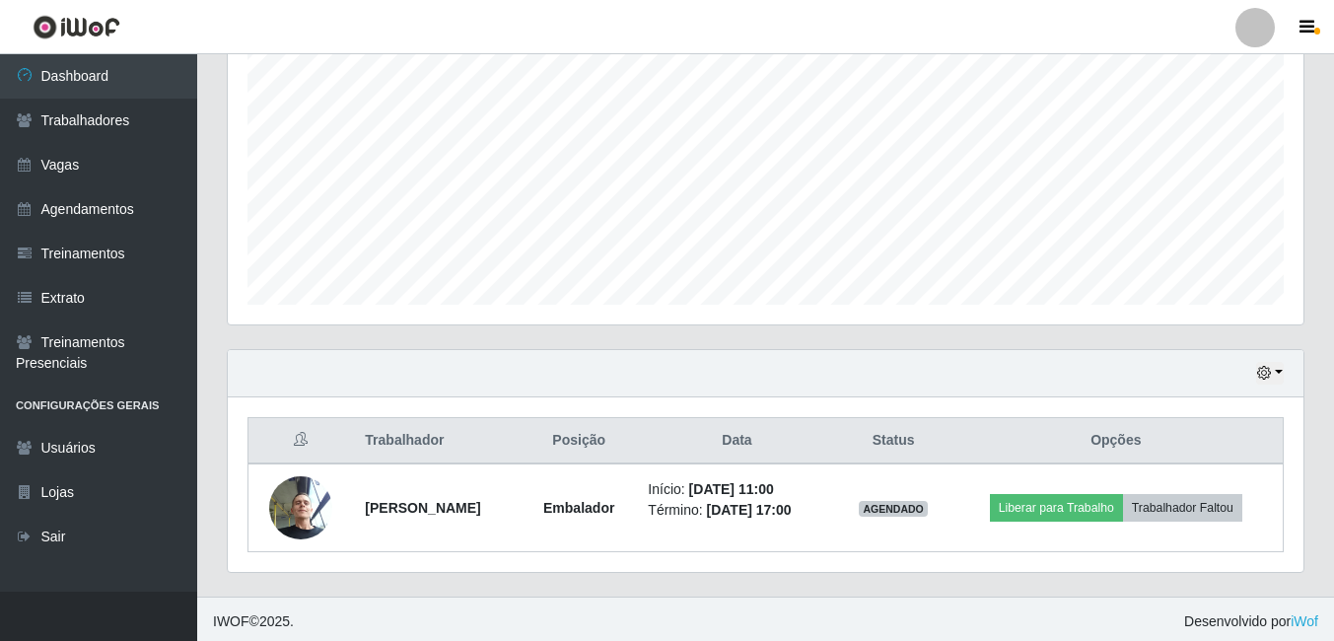
scroll to position [405, 0]
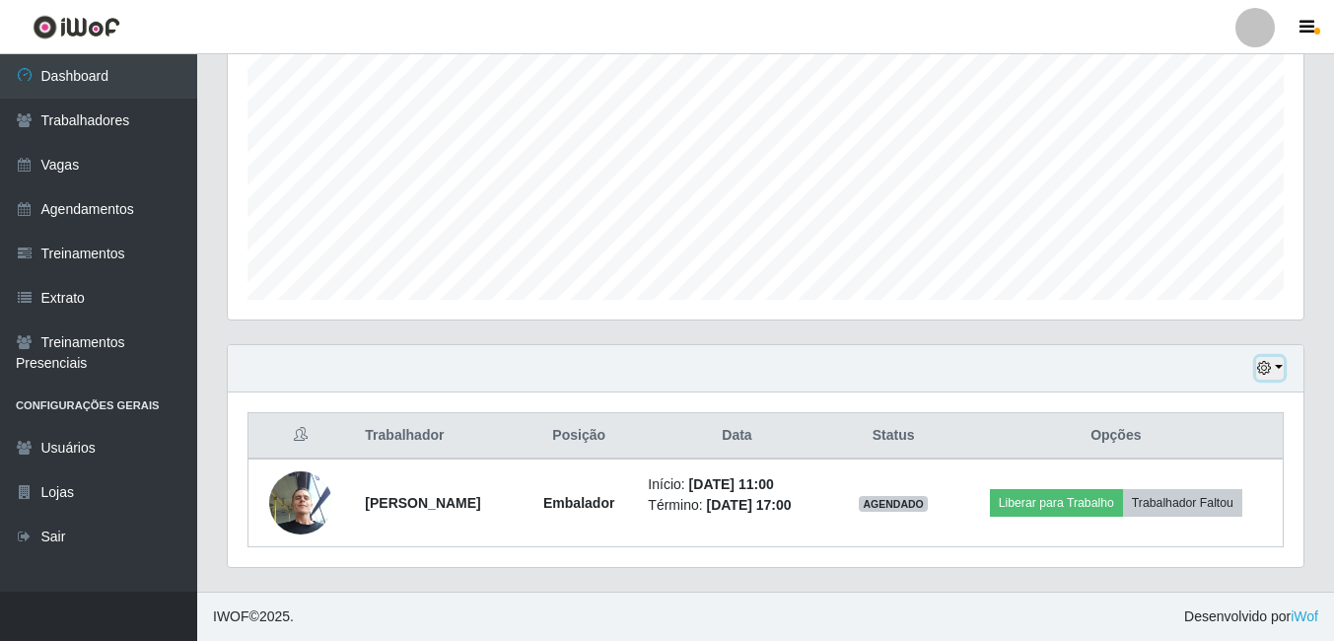
click at [1276, 366] on button "button" at bounding box center [1270, 368] width 28 height 23
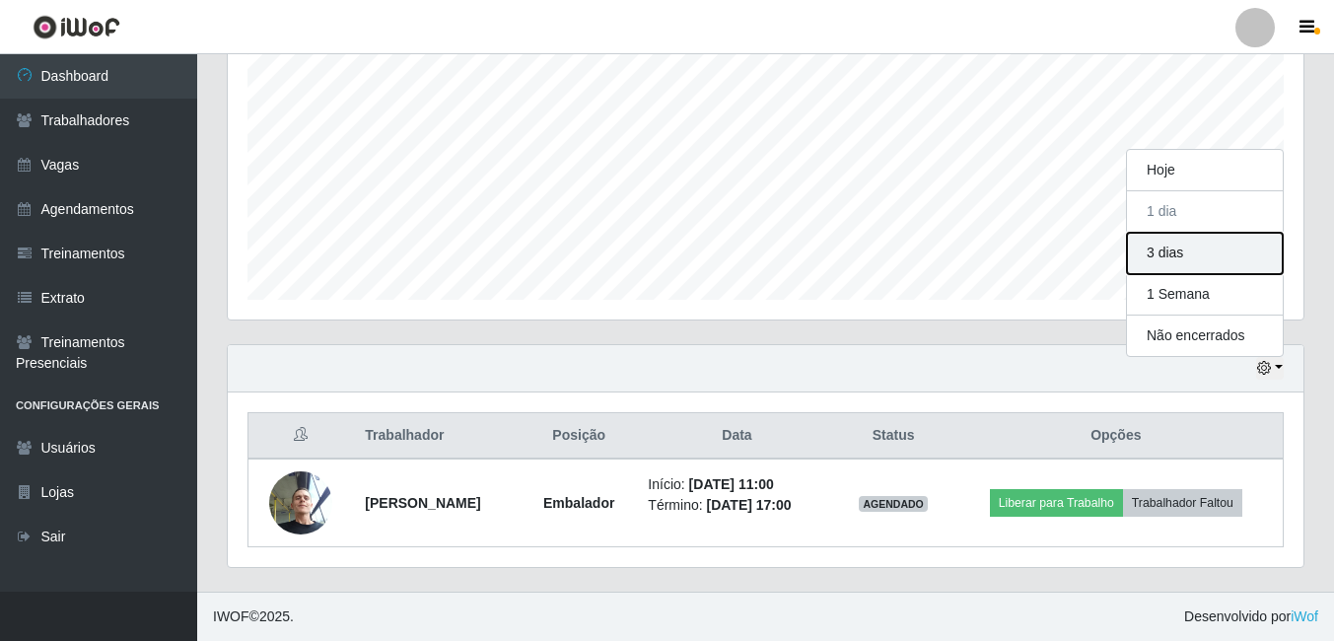
click at [1180, 251] on button "3 dias" at bounding box center [1205, 253] width 156 height 41
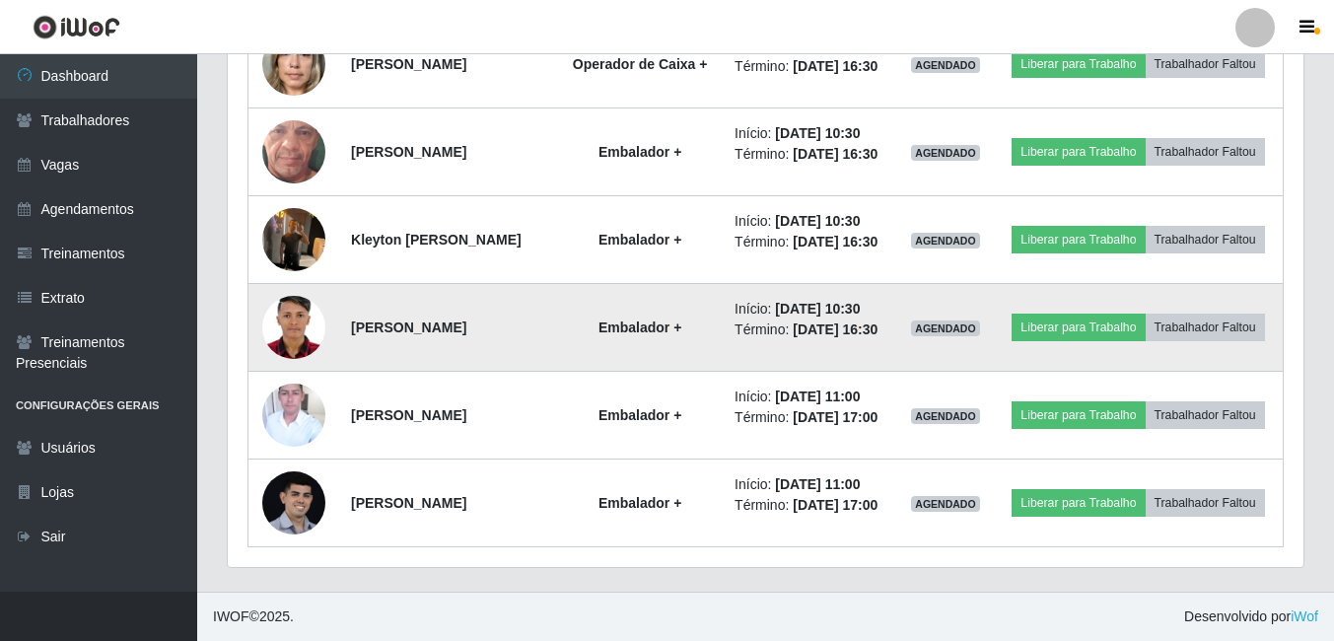
scroll to position [1650, 0]
click at [293, 290] on img at bounding box center [293, 327] width 63 height 89
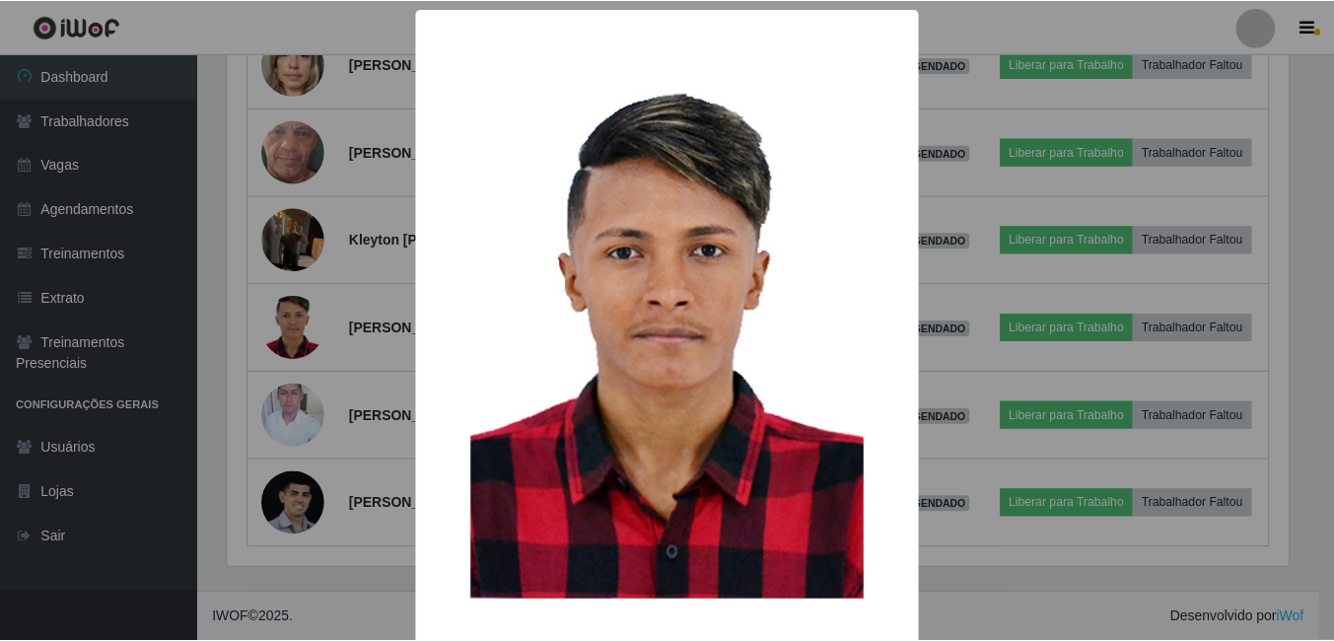
scroll to position [1636, 0]
click at [1309, 492] on div "× OK Cancel" at bounding box center [669, 320] width 1339 height 641
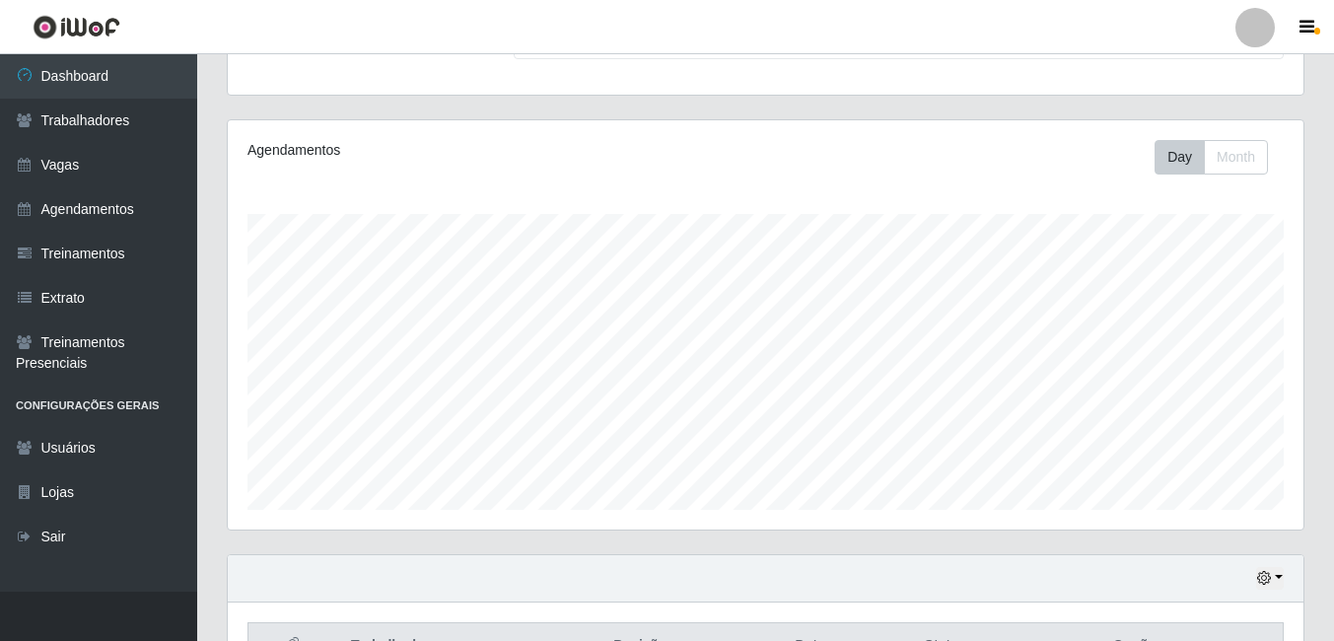
scroll to position [0, 0]
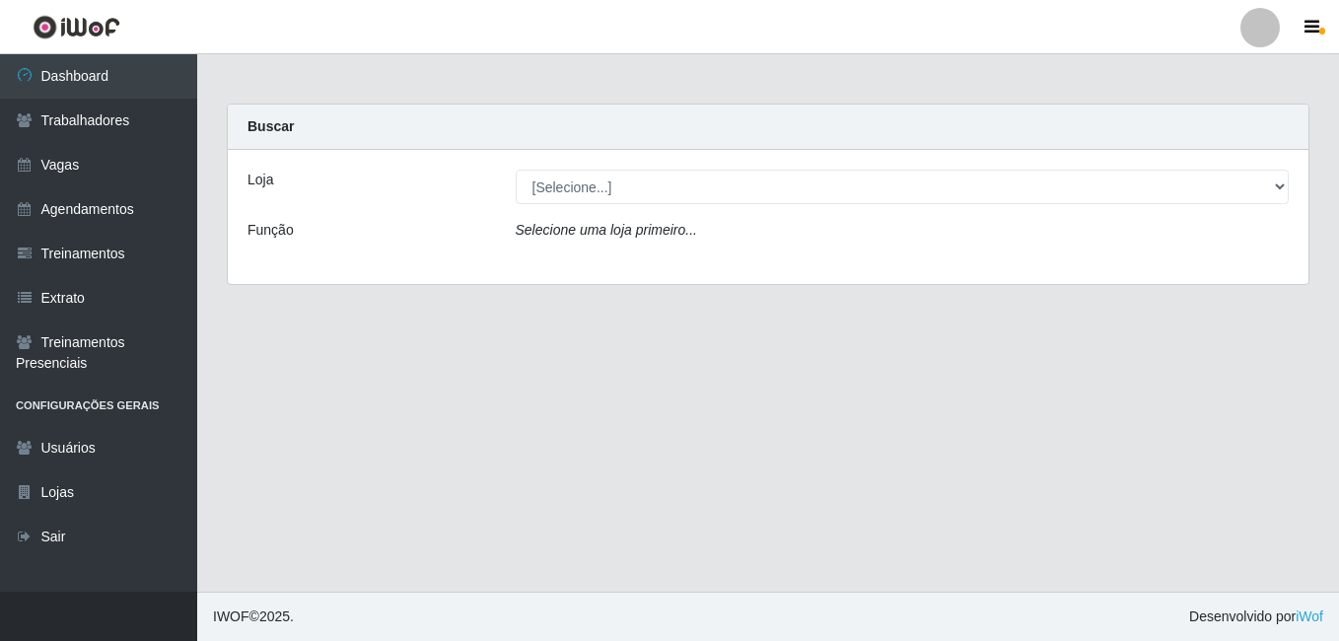
drag, startPoint x: 587, startPoint y: 210, endPoint x: 588, endPoint y: 192, distance: 17.8
click at [587, 208] on div "Loja [Selecione...] Iskisita Atakado - Alecrim Função Selecione uma loja primei…" at bounding box center [768, 217] width 1080 height 134
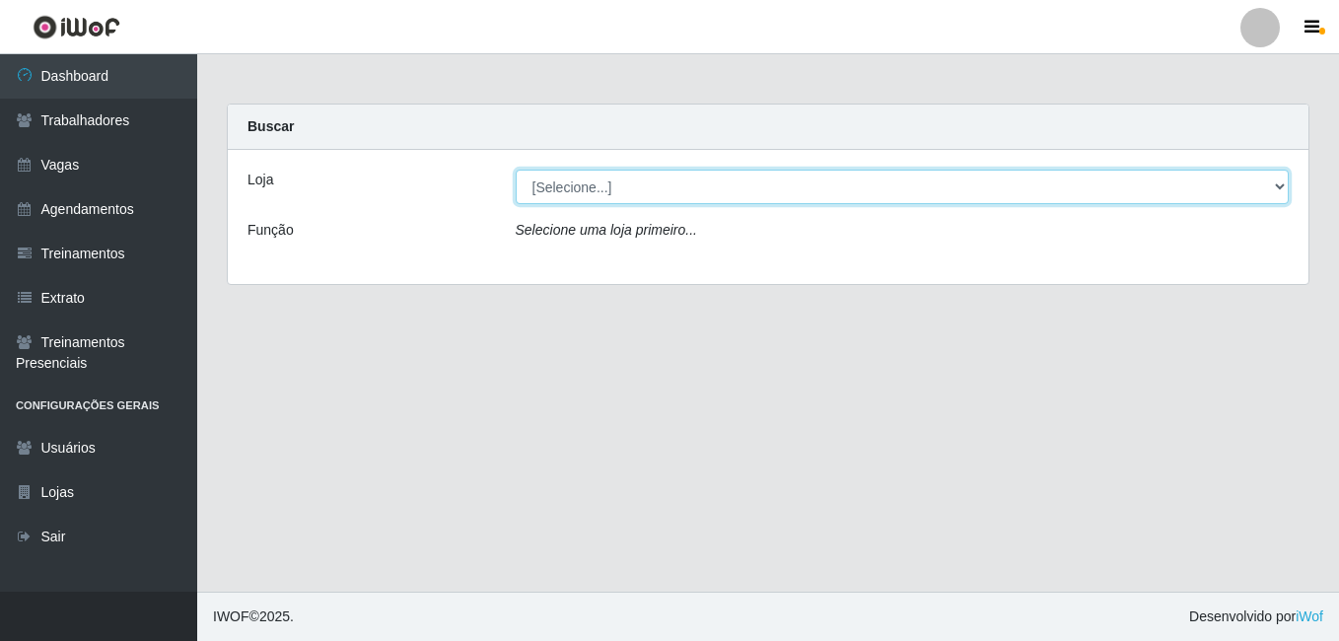
click at [588, 192] on select "[Selecione...] [PERSON_NAME]" at bounding box center [903, 187] width 774 height 35
select select "430"
click at [516, 170] on select "[Selecione...] [PERSON_NAME]" at bounding box center [903, 187] width 774 height 35
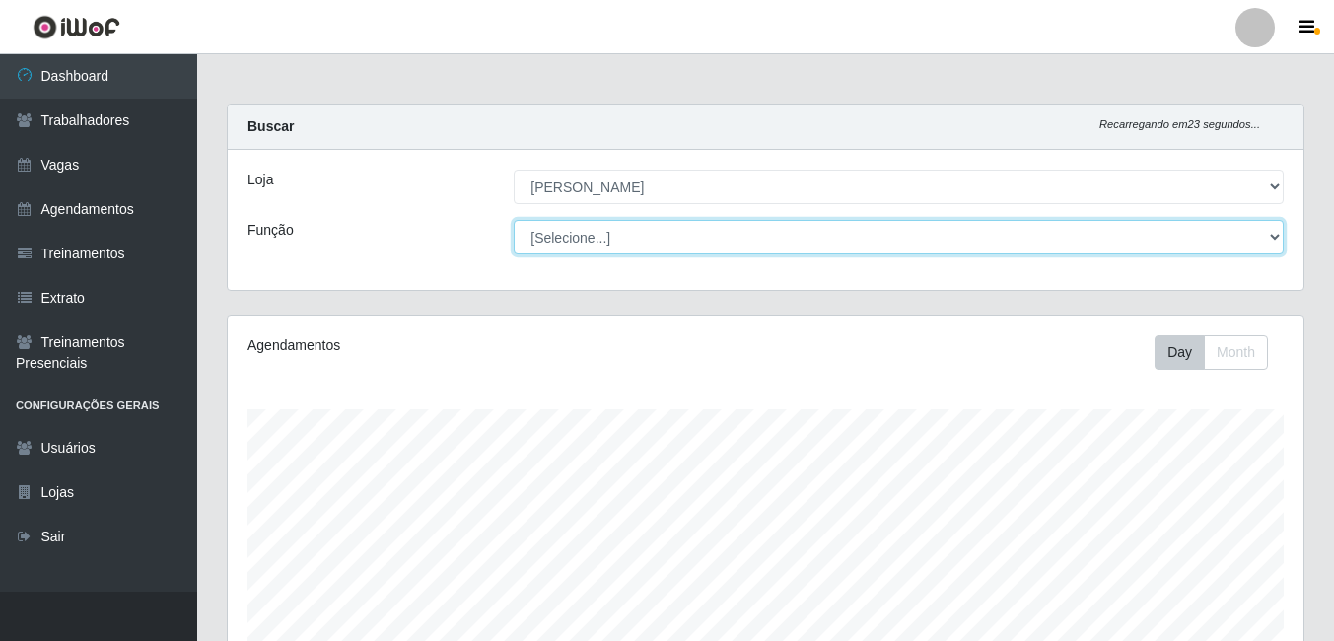
click at [621, 233] on select "[Selecione...] Auxiliar de Estacionamento Auxiliar de Estacionamento + Auxiliar…" at bounding box center [899, 237] width 770 height 35
select select "1"
click at [514, 220] on select "[Selecione...] Auxiliar de Estacionamento Auxiliar de Estacionamento + Auxiliar…" at bounding box center [899, 237] width 770 height 35
